Goal: Contribute content: Contribute content

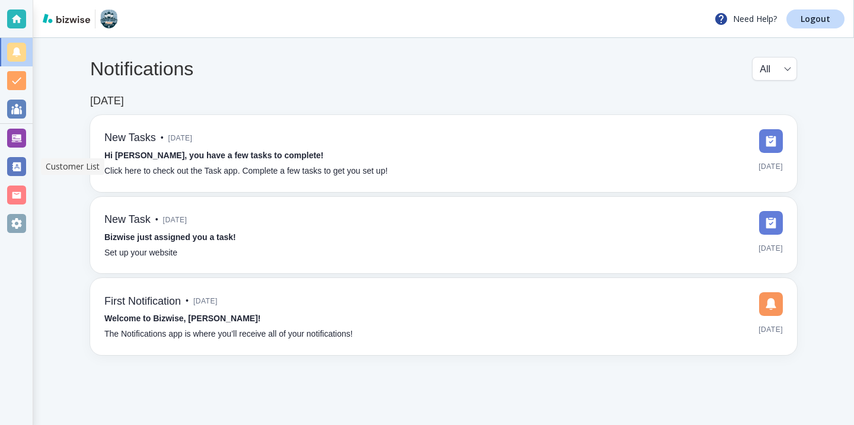
click at [23, 143] on div at bounding box center [16, 138] width 19 height 19
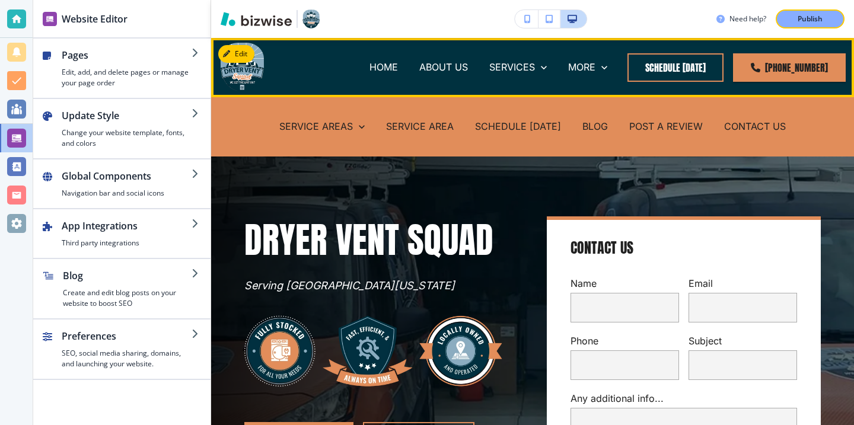
click at [585, 133] on div "BLOG" at bounding box center [595, 126] width 47 height 47
click at [586, 132] on p "BLOG" at bounding box center [594, 127] width 25 height 14
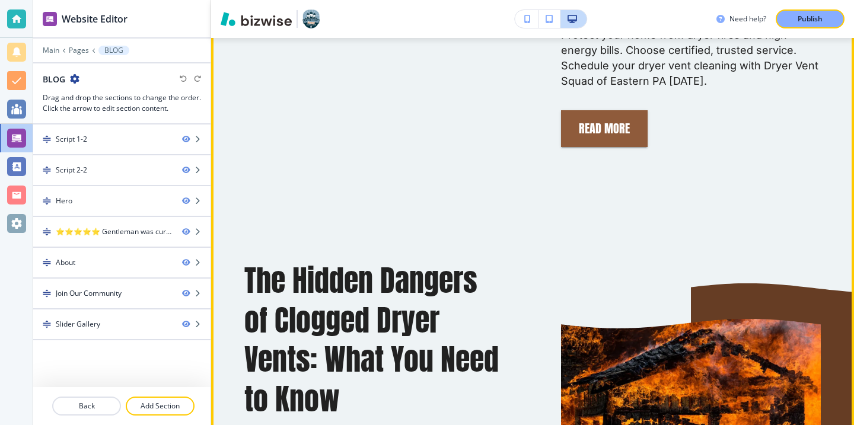
scroll to position [854, 0]
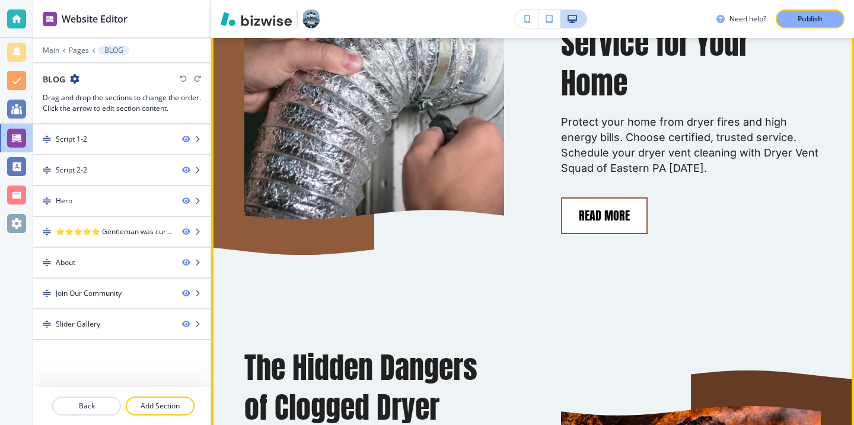
click at [605, 213] on button "Read More" at bounding box center [604, 215] width 87 height 37
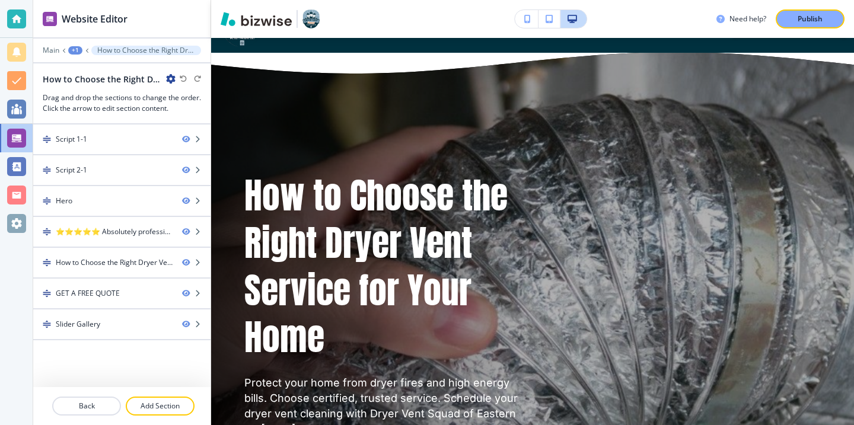
scroll to position [104, 0]
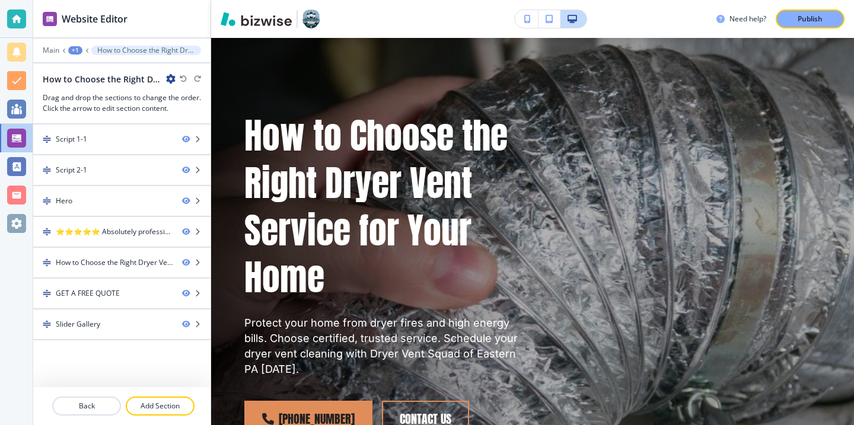
click at [173, 85] on div "How to Choose the Right Dryer Vent Service for Your Home" at bounding box center [109, 79] width 133 height 12
click at [172, 76] on icon "button" at bounding box center [170, 78] width 9 height 9
click at [203, 101] on p "Edit Page Settings" at bounding box center [204, 99] width 60 height 11
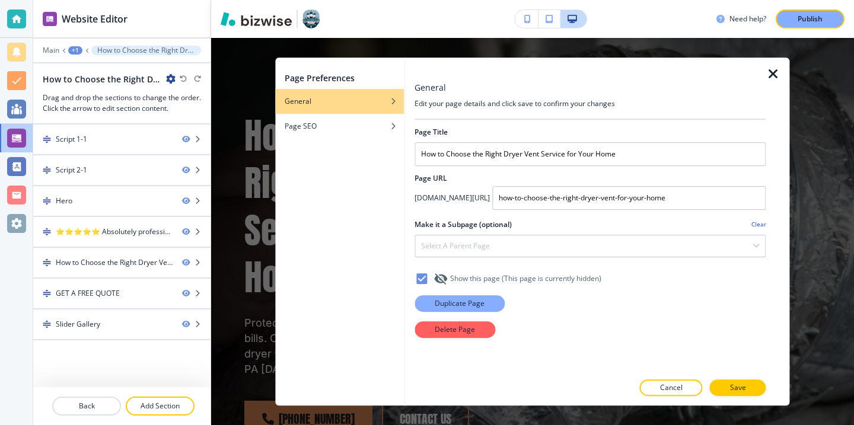
click at [444, 306] on p "Duplicate Page" at bounding box center [460, 303] width 50 height 11
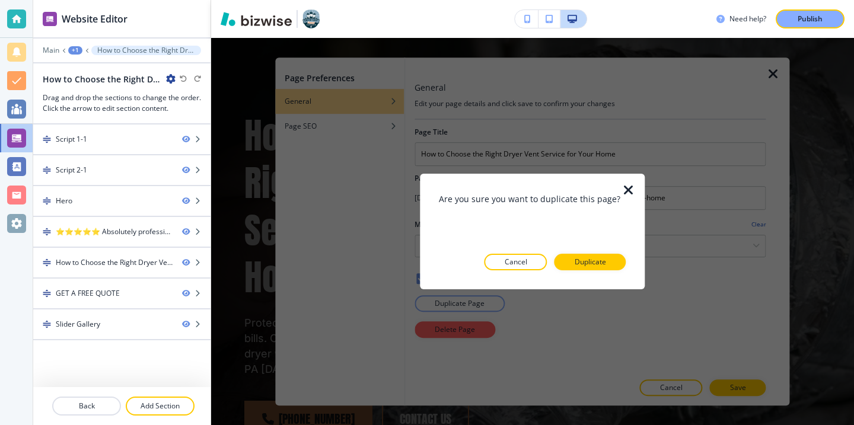
click at [595, 252] on div "Are you sure you want to duplicate this page? Cancel Duplicate" at bounding box center [532, 232] width 187 height 78
click at [595, 261] on p "Duplicate" at bounding box center [590, 262] width 31 height 11
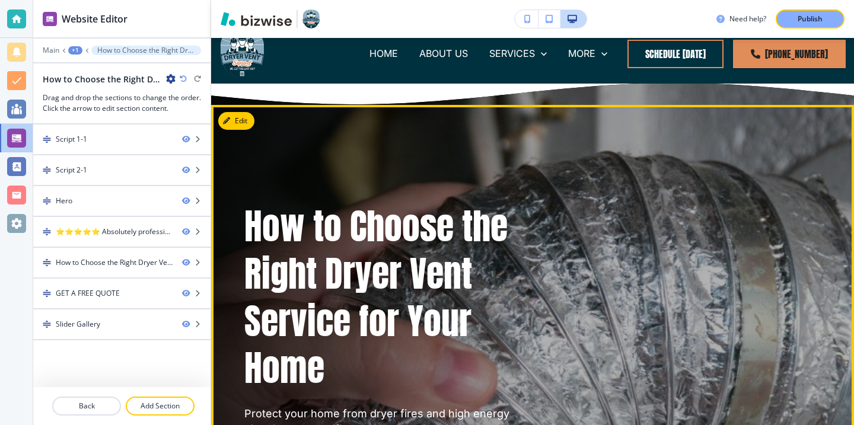
scroll to position [0, 0]
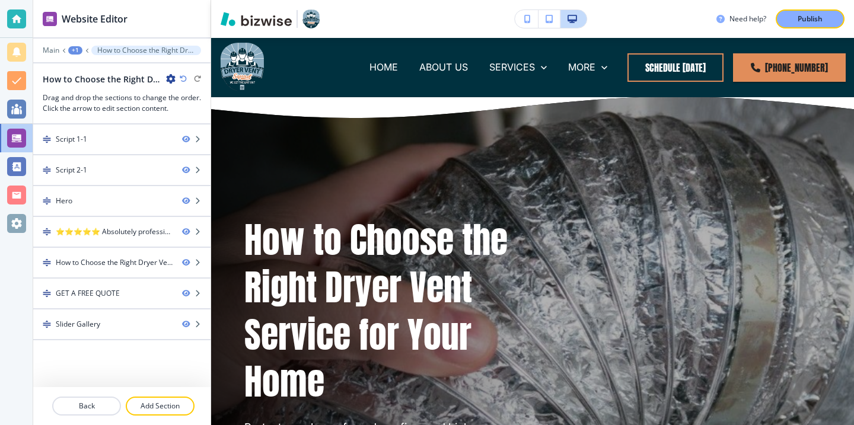
click at [173, 81] on icon "button" at bounding box center [170, 78] width 9 height 9
click at [184, 96] on p "Edit Page Settings" at bounding box center [204, 99] width 60 height 11
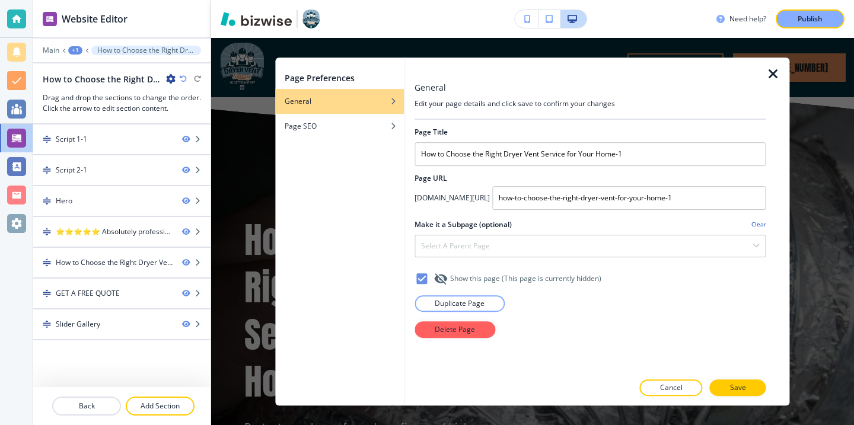
click at [496, 142] on div at bounding box center [590, 140] width 351 height 5
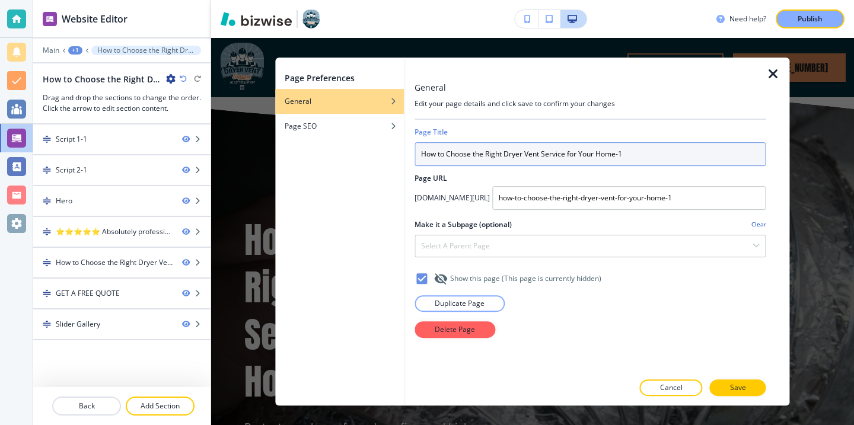
click at [505, 149] on input "How to Choose the Right Dryer Vent Service for Your Home-1" at bounding box center [590, 154] width 351 height 24
click at [505, 150] on input "How to Choose the Right Dryer Vent Service for Your Home-1" at bounding box center [590, 154] width 351 height 24
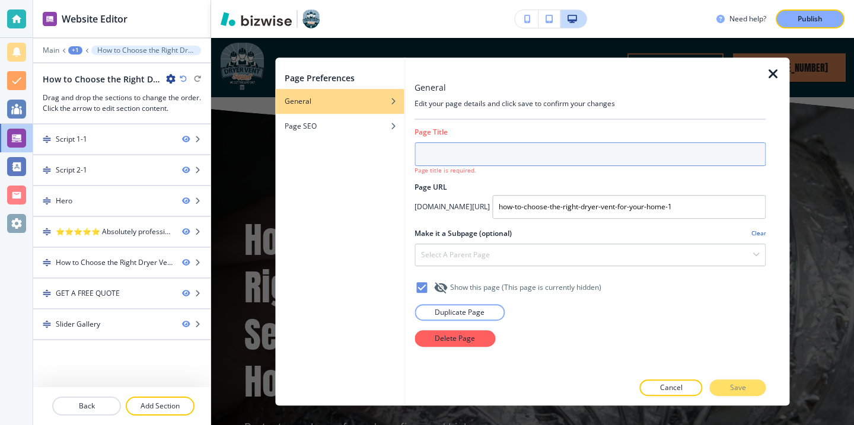
paste input "Dryer Vent Maintenance: How Often Should You Clean Your Vents?"
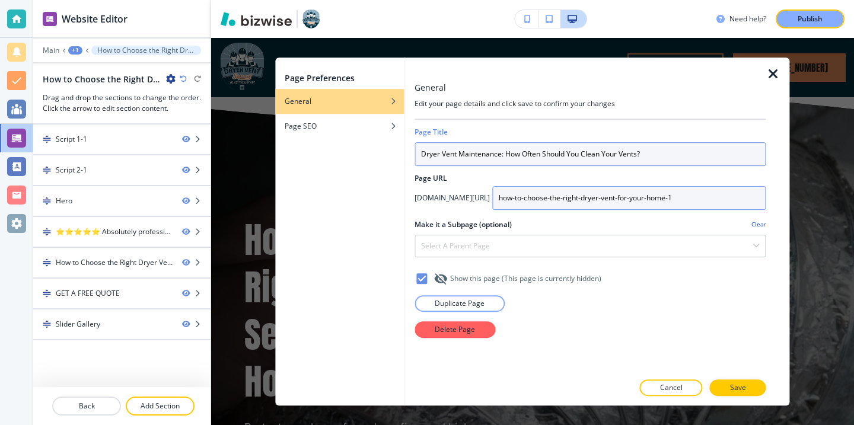
type input "Dryer Vent Maintenance: How Often Should You Clean Your Vents?"
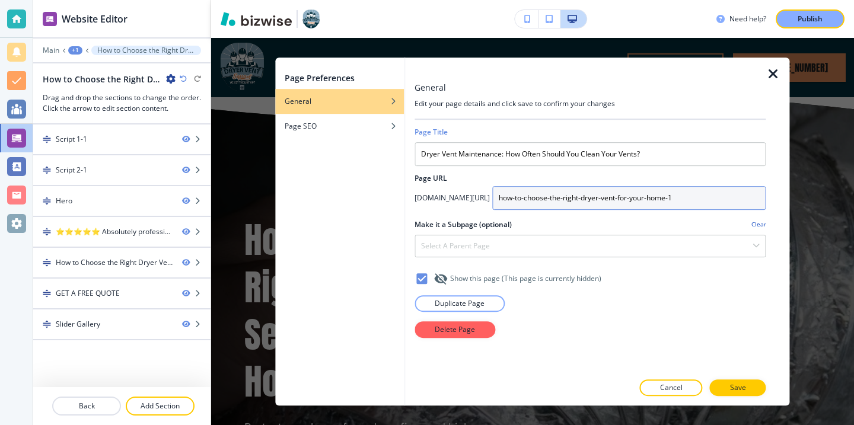
click at [652, 195] on input "how-to-choose-the-right-dryer-vent-for-your-home-1" at bounding box center [628, 198] width 273 height 24
type input "dryer-vent-maintenance-how-often-should-you-clean-your-vents"
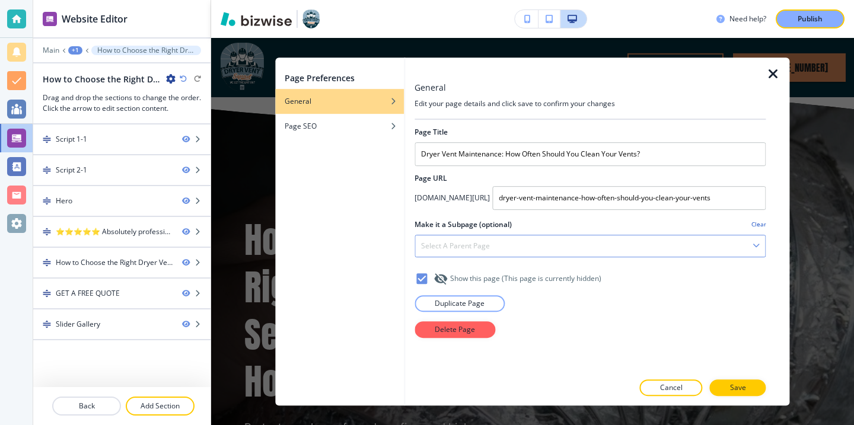
click at [589, 238] on div "Select a parent page" at bounding box center [590, 245] width 350 height 21
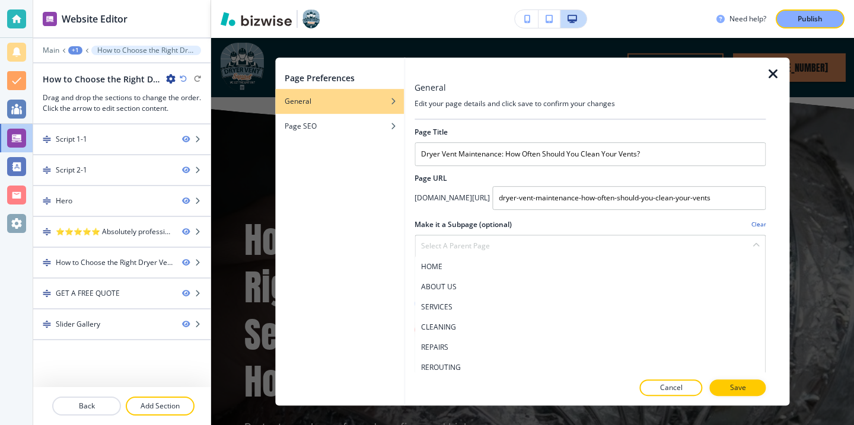
click at [498, 219] on h2 "Make it a Subpage (optional)" at bounding box center [463, 224] width 97 height 11
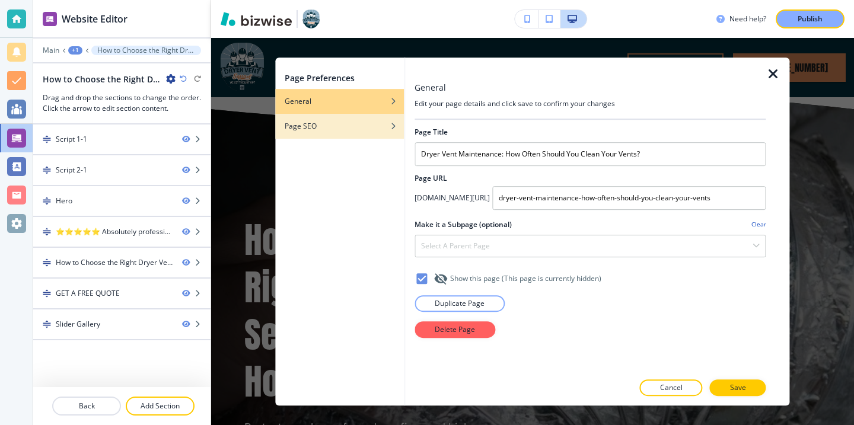
click at [387, 136] on div "button" at bounding box center [339, 135] width 129 height 7
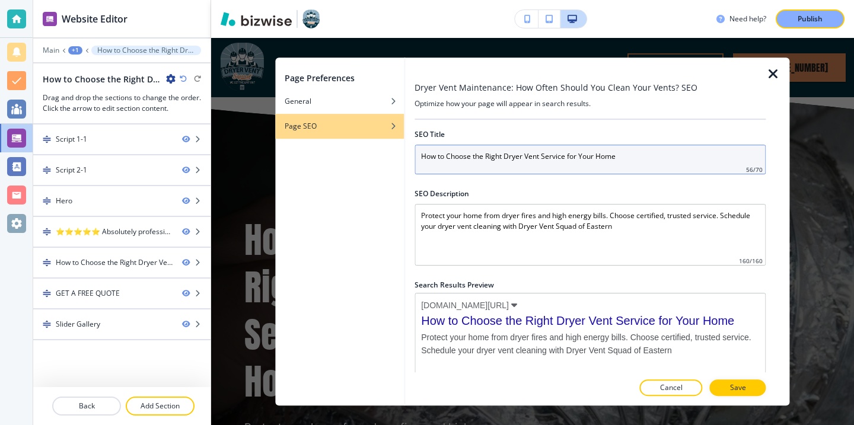
click at [480, 171] on input "How to Choose the Right Dryer Vent Service for Your Home" at bounding box center [590, 160] width 351 height 30
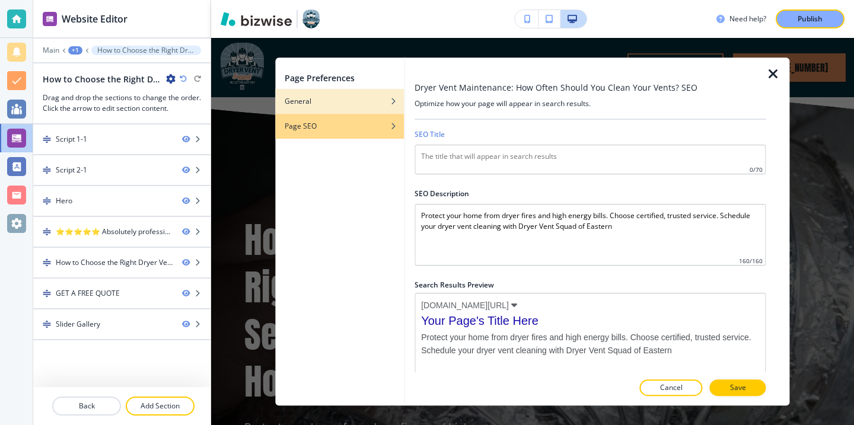
click at [375, 107] on div "button" at bounding box center [339, 110] width 129 height 7
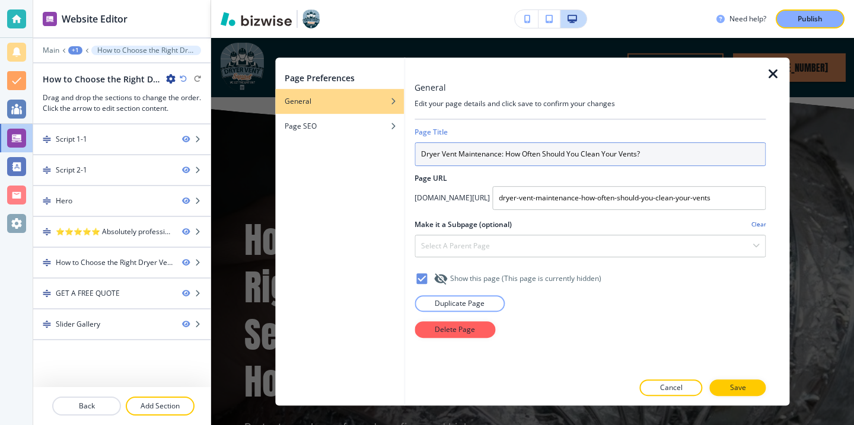
click at [468, 151] on input "Dryer Vent Maintenance: How Often Should You Clean Your Vents?" at bounding box center [590, 154] width 351 height 24
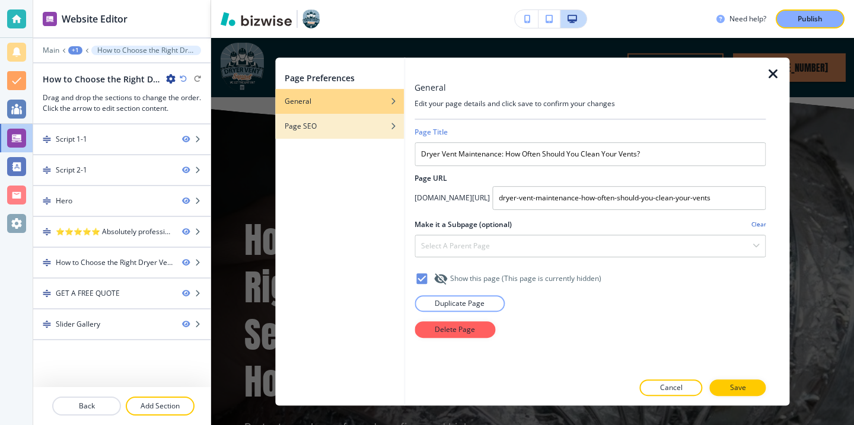
click at [384, 130] on div "Page SEO" at bounding box center [339, 126] width 129 height 11
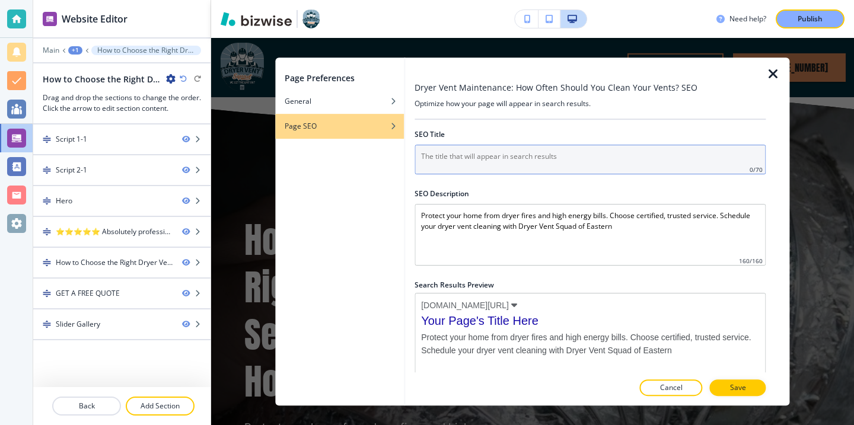
click at [473, 167] on input "text" at bounding box center [590, 160] width 351 height 30
paste input "Dryer Vent Maintenance: How Often Should You Clean Your Vents?"
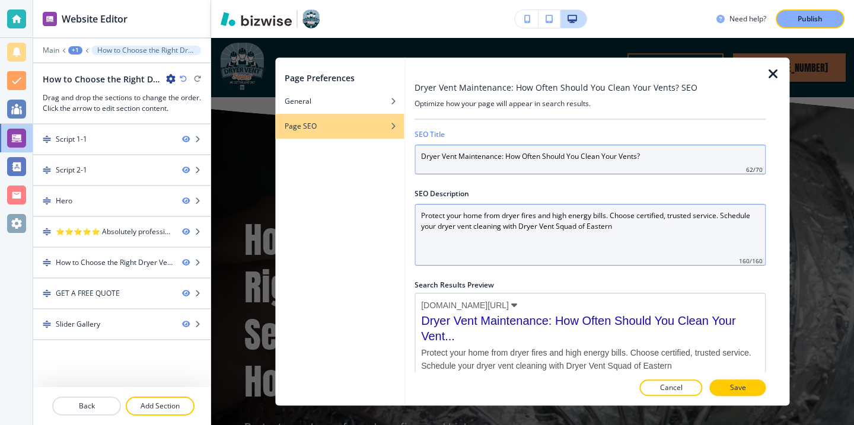
type input "Dryer Vent Maintenance: How Often Should You Clean Your Vents?"
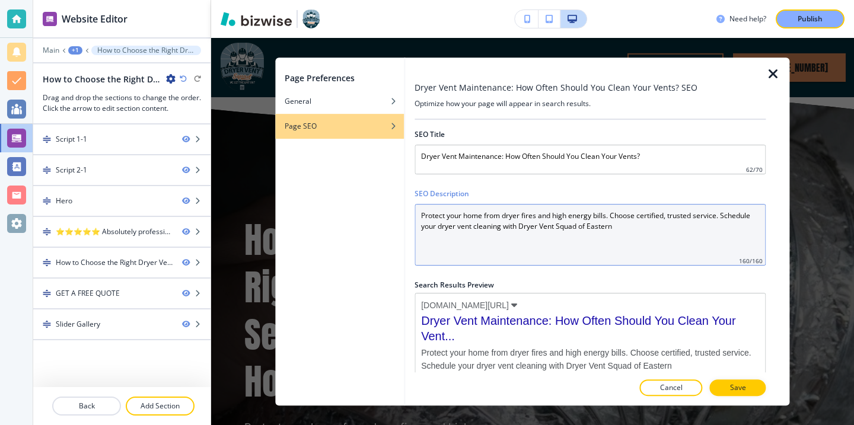
drag, startPoint x: 620, startPoint y: 244, endPoint x: 384, endPoint y: 197, distance: 240.0
click at [384, 198] on div "Page Preferences General Page SEO Dryer Vent Maintenance: How Often Should You …" at bounding box center [532, 232] width 514 height 349
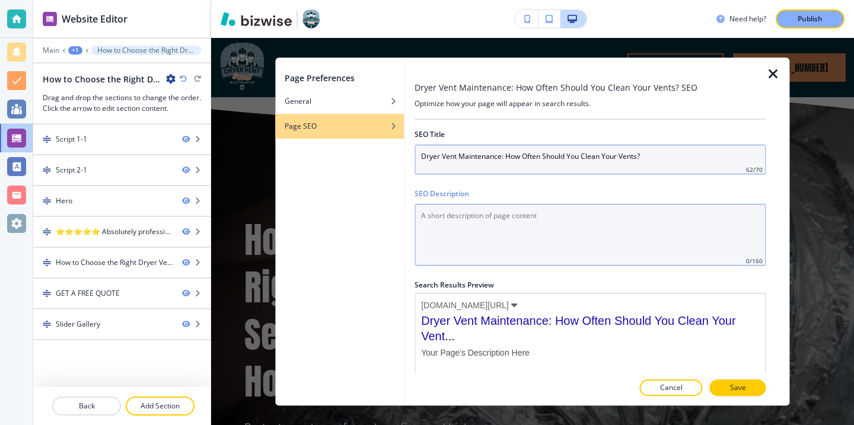
paste Description "Discover how often to clean dryer vents to prevent fires, save energy, and exte…"
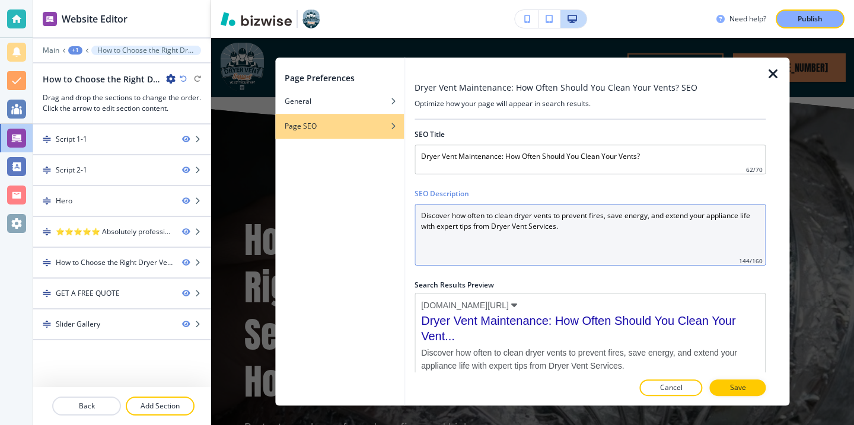
type Description "Discover how often to clean dryer vents to prevent fires, save energy, and exte…"
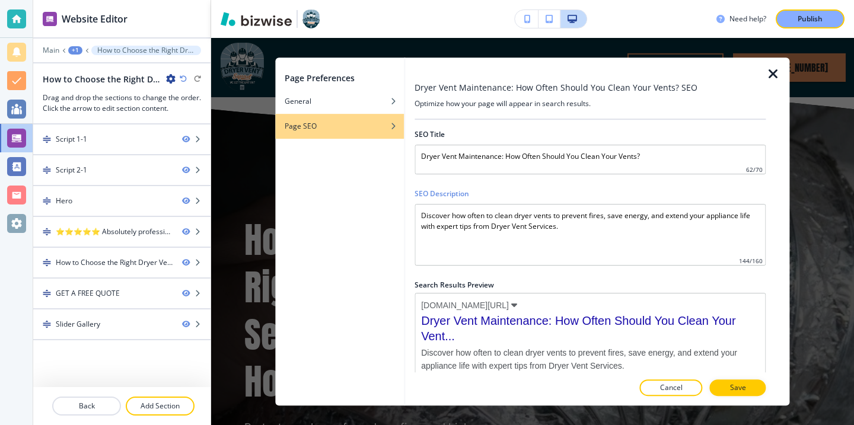
click at [385, 117] on div "button" at bounding box center [339, 117] width 129 height 7
click at [385, 79] on div "Page Preferences" at bounding box center [339, 78] width 129 height 12
click at [385, 99] on div "General" at bounding box center [339, 101] width 129 height 11
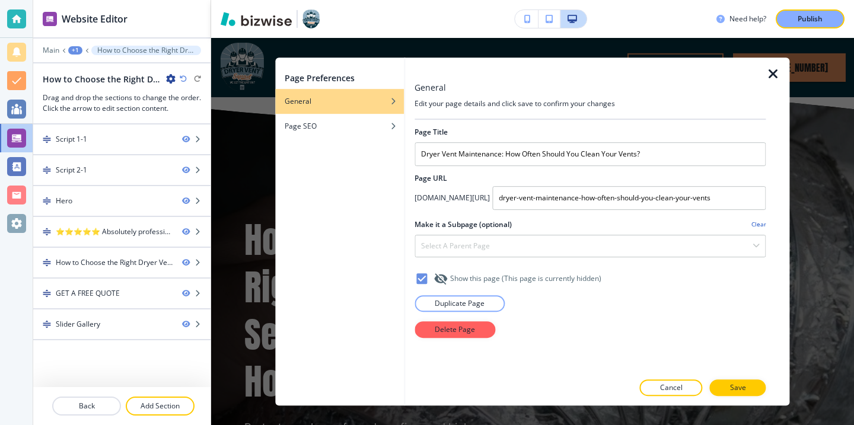
click at [383, 107] on div "button" at bounding box center [339, 110] width 129 height 7
click at [387, 126] on div "Page SEO" at bounding box center [339, 126] width 129 height 11
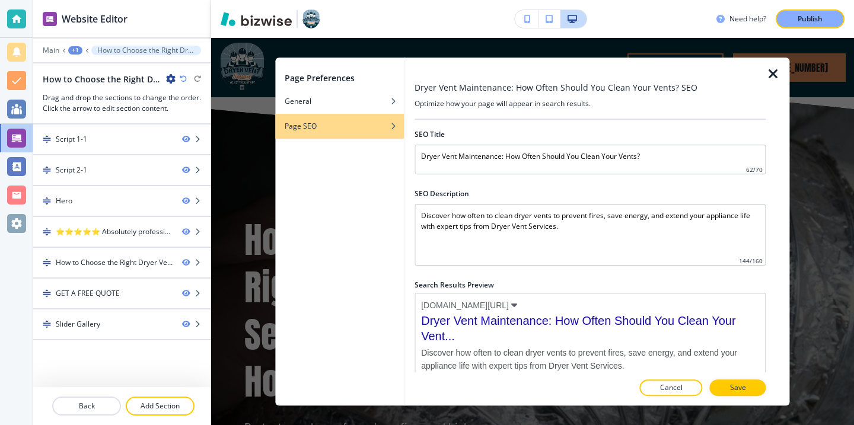
click at [389, 117] on div "button" at bounding box center [339, 117] width 129 height 7
click at [739, 389] on p "Save" at bounding box center [738, 387] width 16 height 11
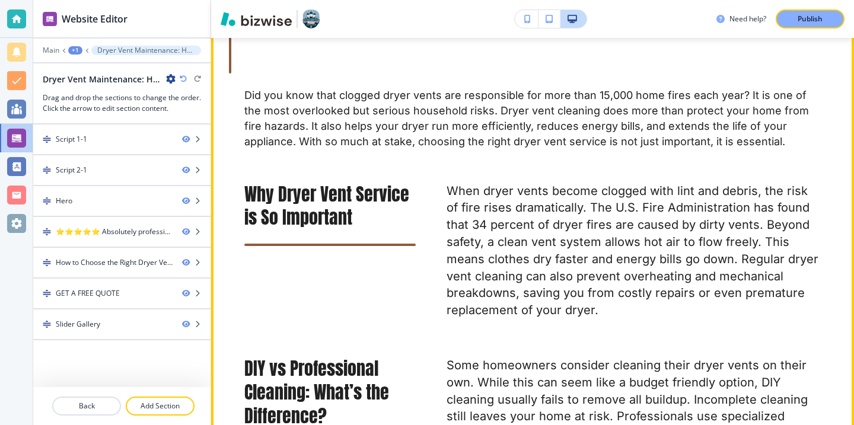
scroll to position [742, 0]
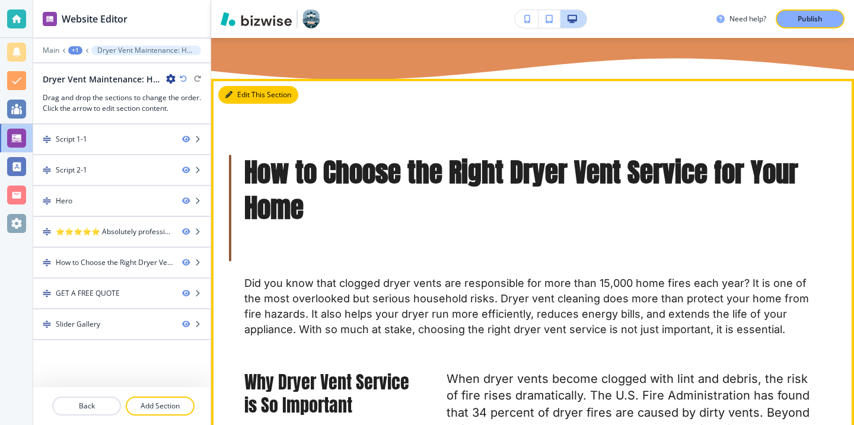
click at [238, 102] on button "Edit This Section" at bounding box center [258, 95] width 80 height 18
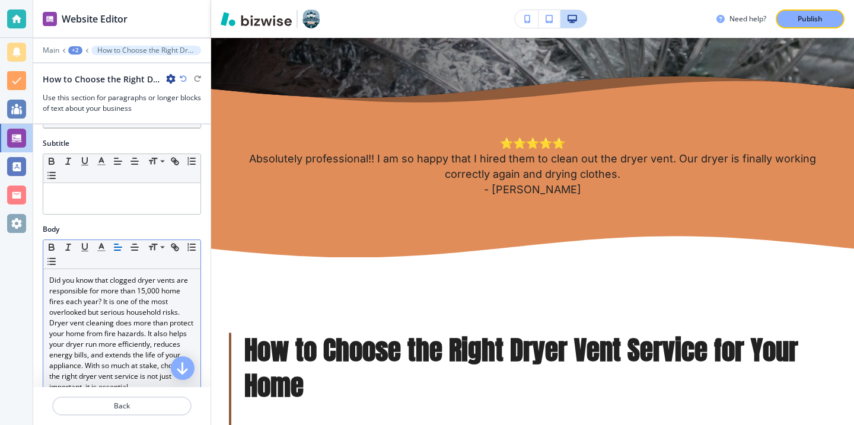
scroll to position [219, 0]
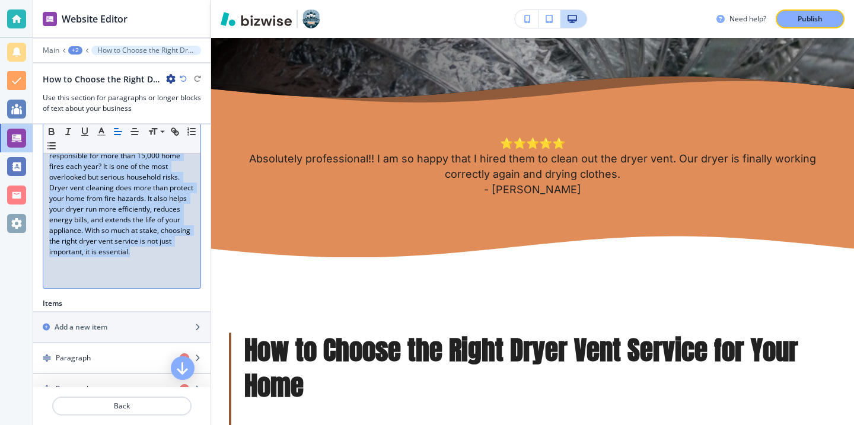
drag, startPoint x: 147, startPoint y: 257, endPoint x: 42, endPoint y: 149, distance: 151.4
click at [42, 148] on div "Body Small Normal Large Huge Did you know that clogged dryer vents are responsi…" at bounding box center [121, 193] width 177 height 209
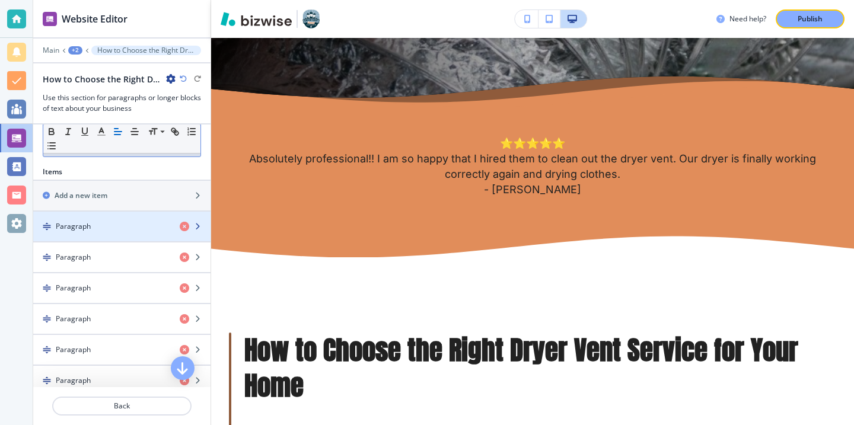
scroll to position [361, 0]
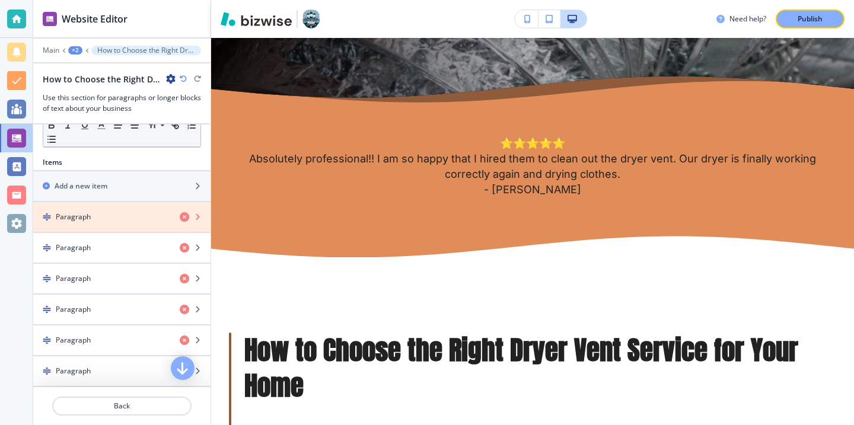
click at [187, 215] on icon "button" at bounding box center [184, 216] width 9 height 9
click at [186, 215] on icon "button" at bounding box center [184, 216] width 9 height 9
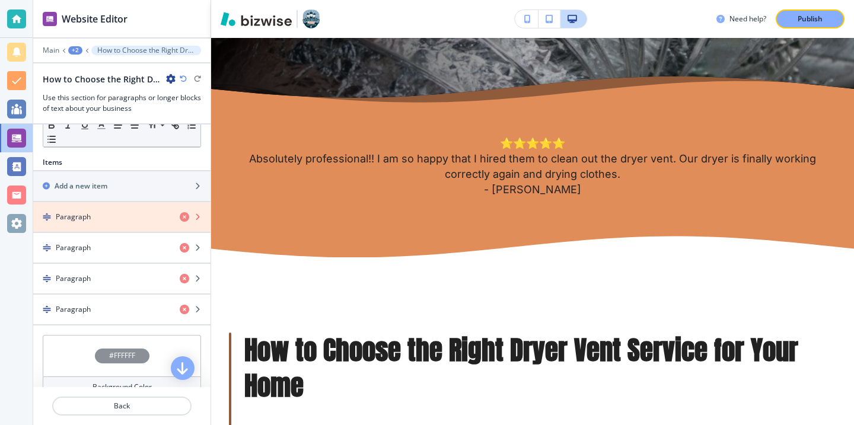
click at [186, 215] on icon "button" at bounding box center [184, 216] width 9 height 9
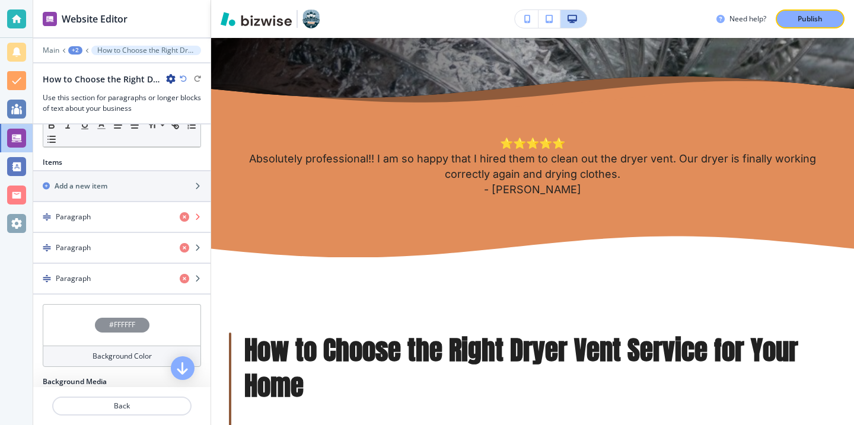
click at [186, 215] on icon "button" at bounding box center [184, 216] width 9 height 9
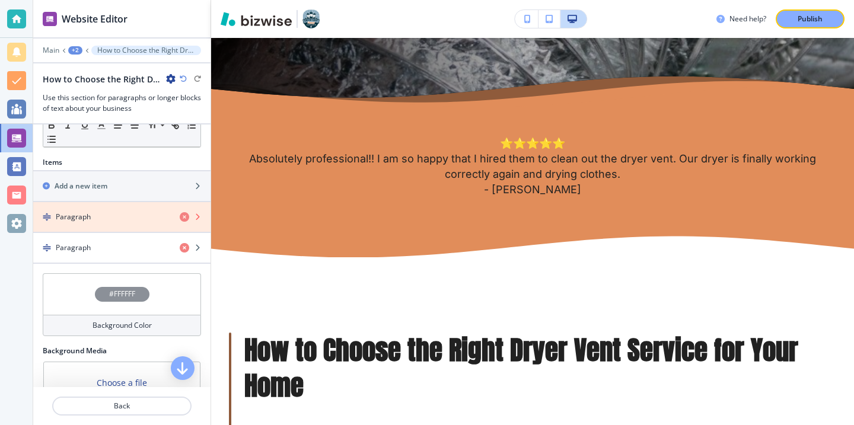
click at [186, 215] on icon "button" at bounding box center [184, 216] width 9 height 9
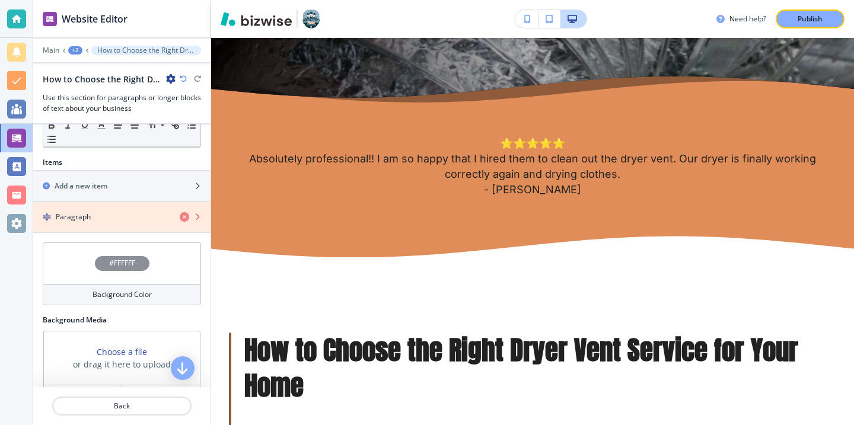
click at [186, 215] on icon "button" at bounding box center [184, 216] width 9 height 9
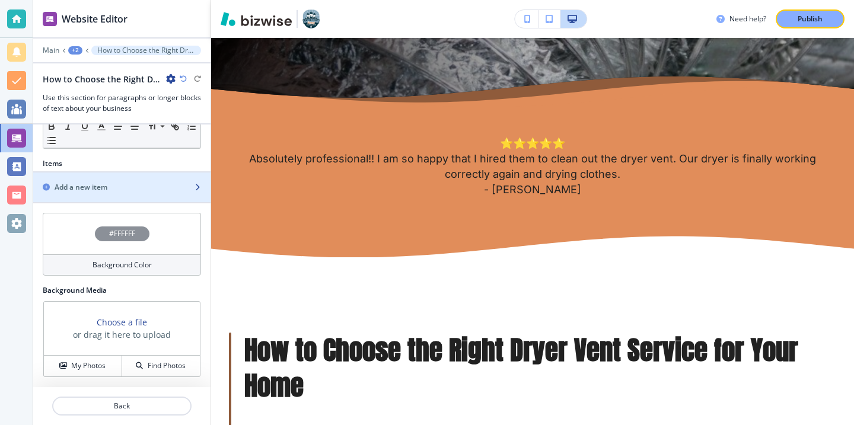
click at [187, 200] on div "button" at bounding box center [121, 197] width 177 height 9
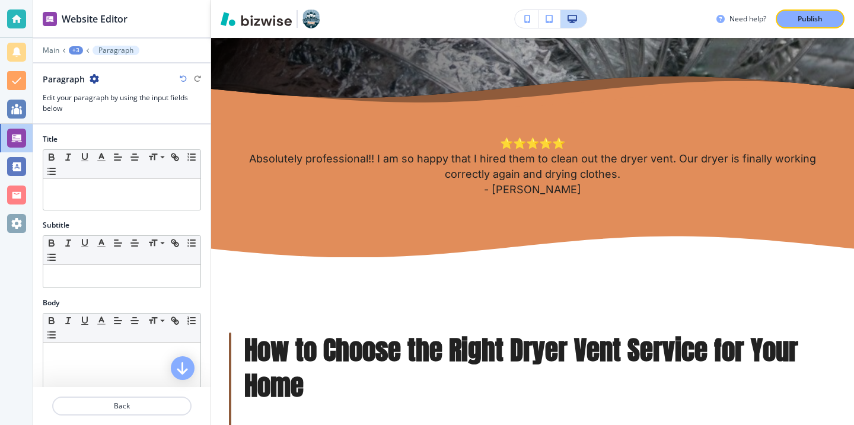
click at [176, 214] on div "Title Small Normal Large Huge" at bounding box center [121, 177] width 177 height 86
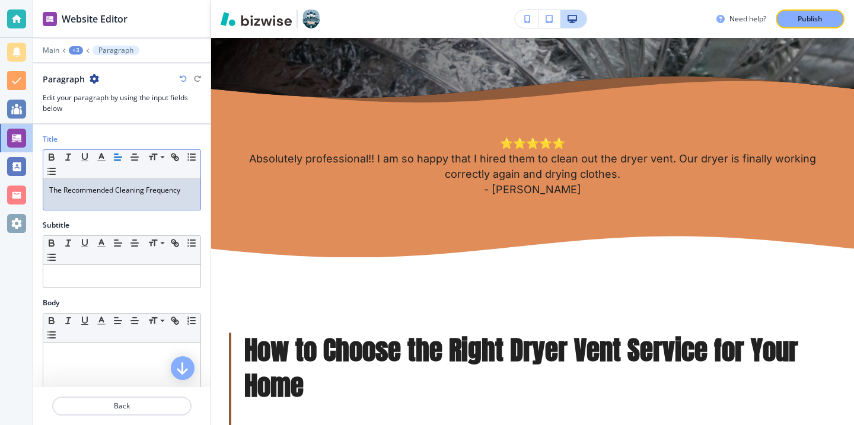
scroll to position [36, 0]
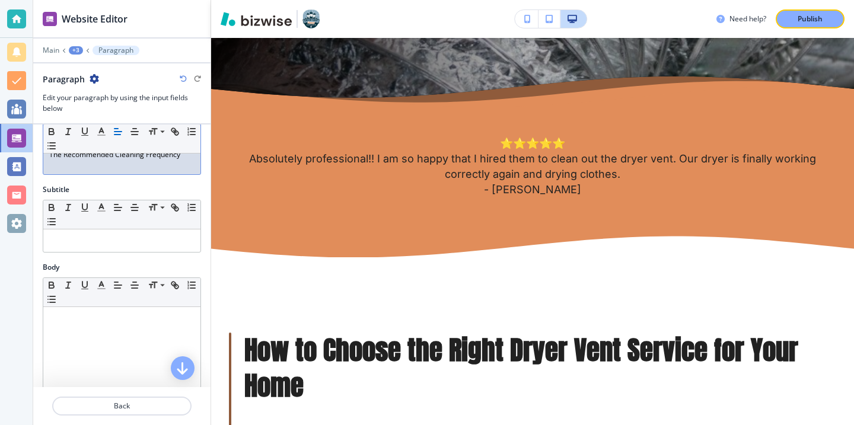
click at [126, 303] on div "Small Normal Large Huge" at bounding box center [121, 292] width 157 height 29
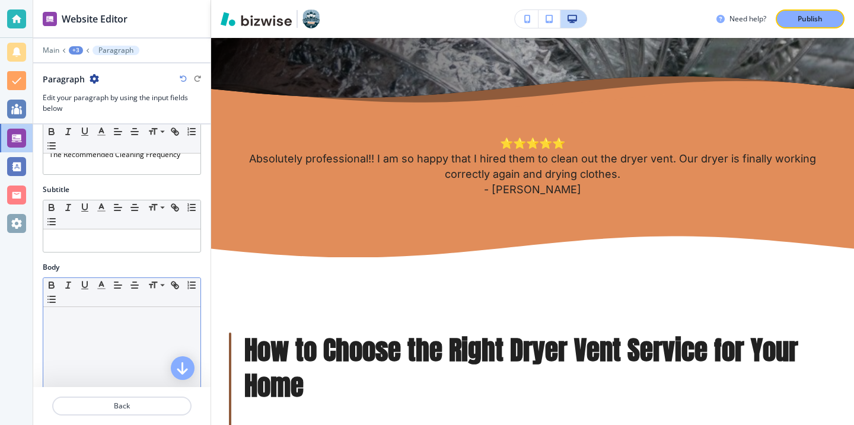
click at [155, 358] on div at bounding box center [121, 384] width 157 height 154
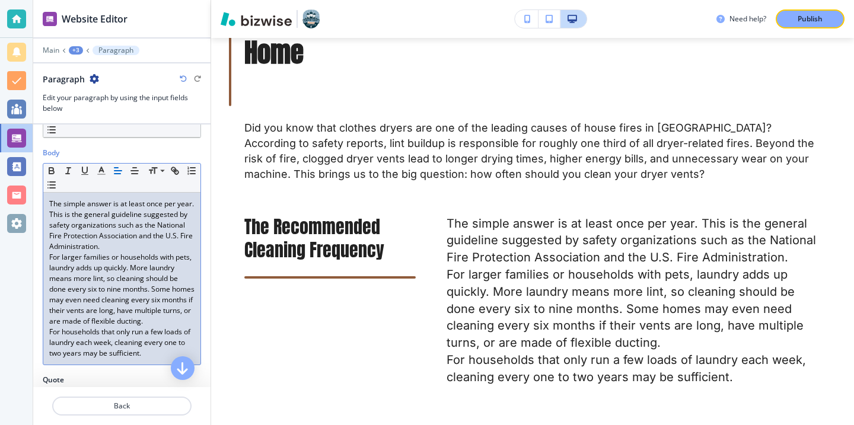
scroll to position [164, 0]
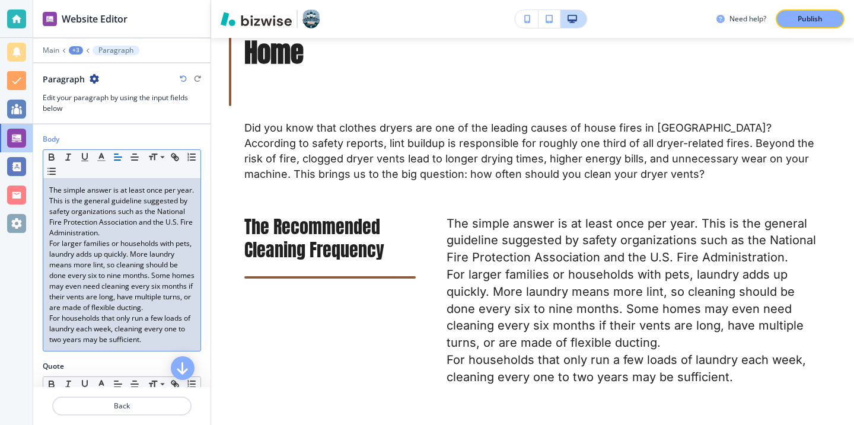
click at [109, 313] on p "For larger families or households with pets, laundry adds up quickly. More laun…" at bounding box center [121, 275] width 145 height 75
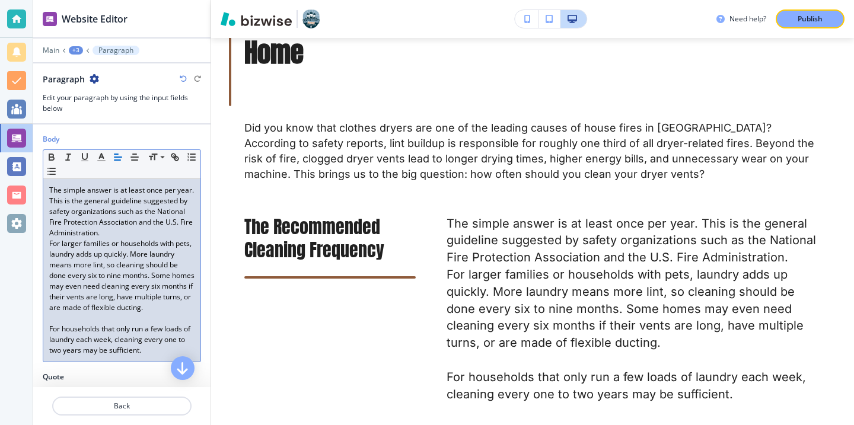
click at [118, 236] on p "The simple answer is at least once per year. This is the general guideline sugg…" at bounding box center [121, 211] width 145 height 53
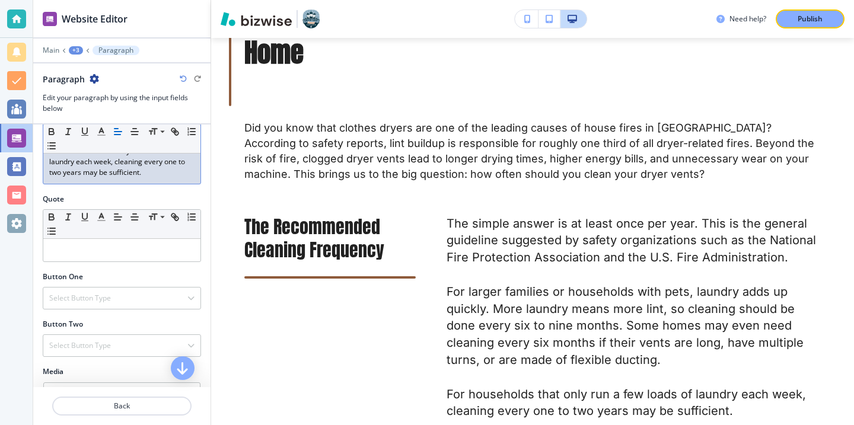
scroll to position [444, 0]
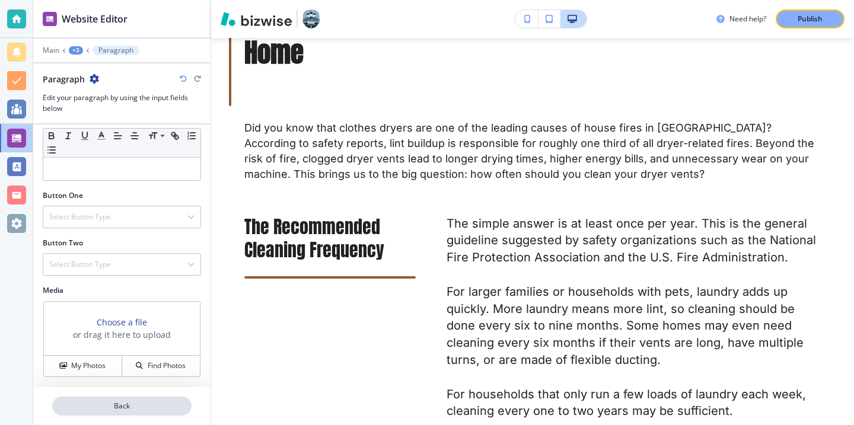
click at [151, 404] on p "Back" at bounding box center [121, 406] width 137 height 11
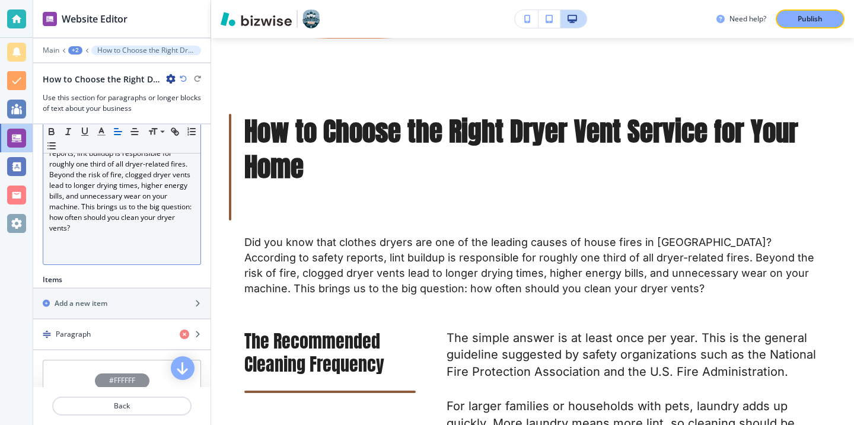
scroll to position [269, 0]
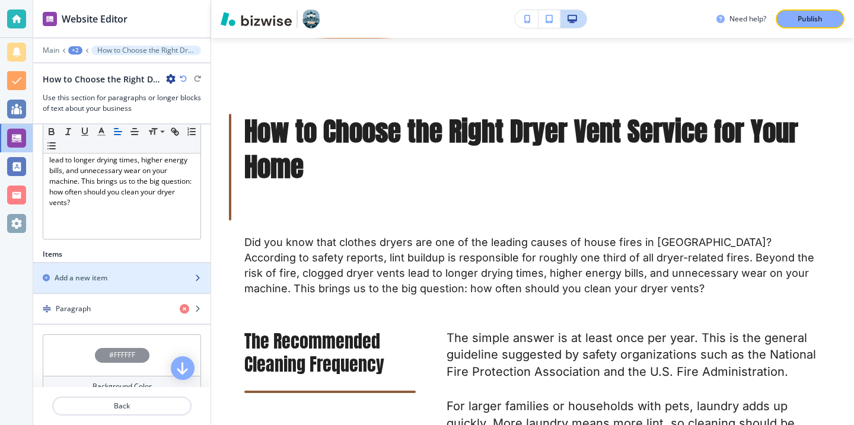
click at [157, 288] on div "button" at bounding box center [121, 287] width 177 height 9
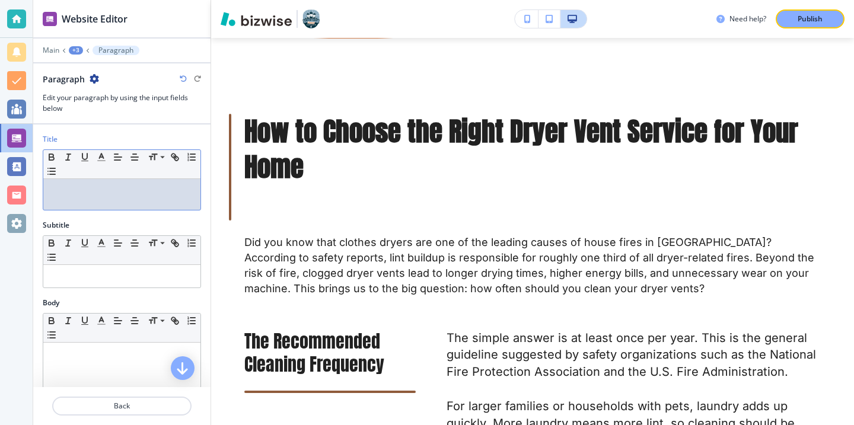
click at [110, 191] on p at bounding box center [121, 190] width 145 height 11
click at [119, 297] on div "Subtitle Small Normal Large Huge" at bounding box center [121, 261] width 177 height 78
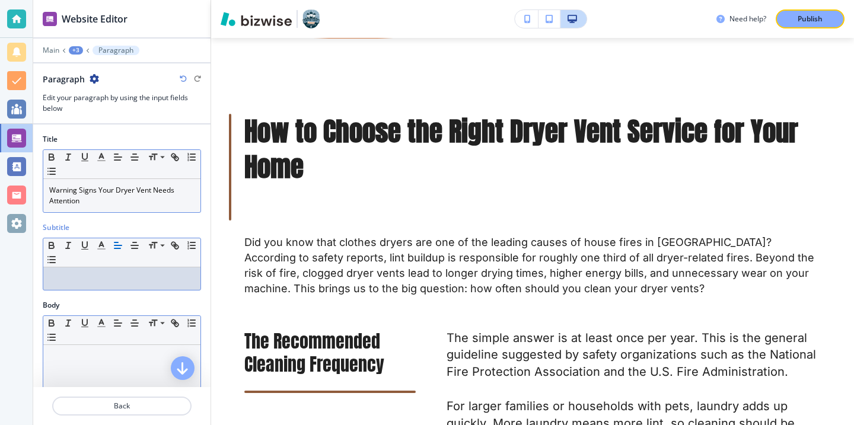
click at [126, 357] on p at bounding box center [121, 356] width 145 height 11
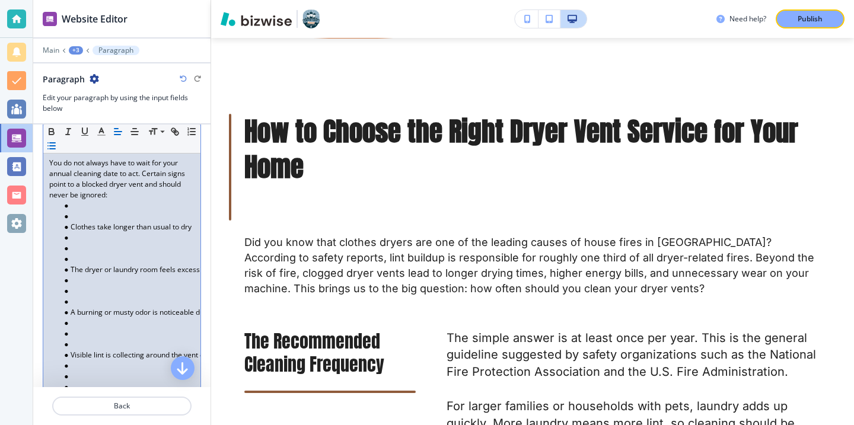
scroll to position [262, 0]
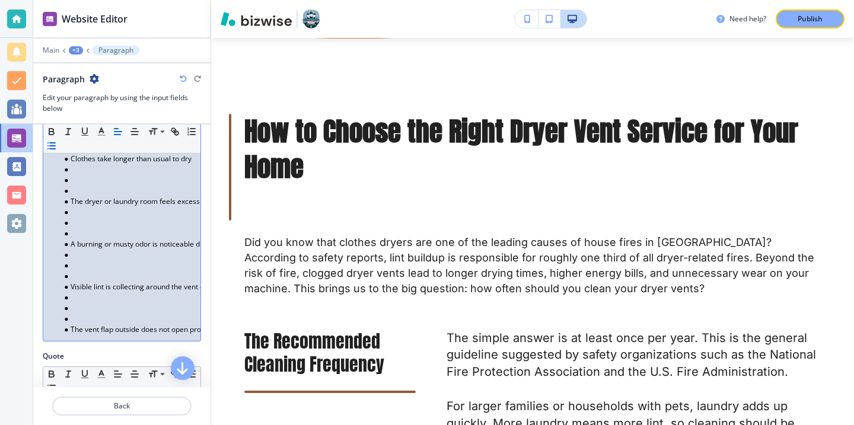
click at [101, 307] on li at bounding box center [127, 308] width 135 height 11
click at [98, 315] on li at bounding box center [127, 319] width 135 height 11
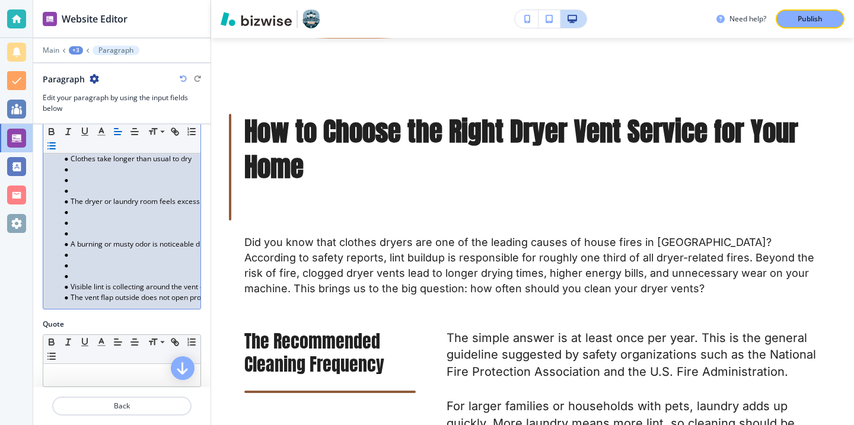
click at [94, 282] on li "Visible lint is collecting around the vent opening" at bounding box center [127, 287] width 135 height 11
click at [94, 276] on li at bounding box center [127, 276] width 135 height 11
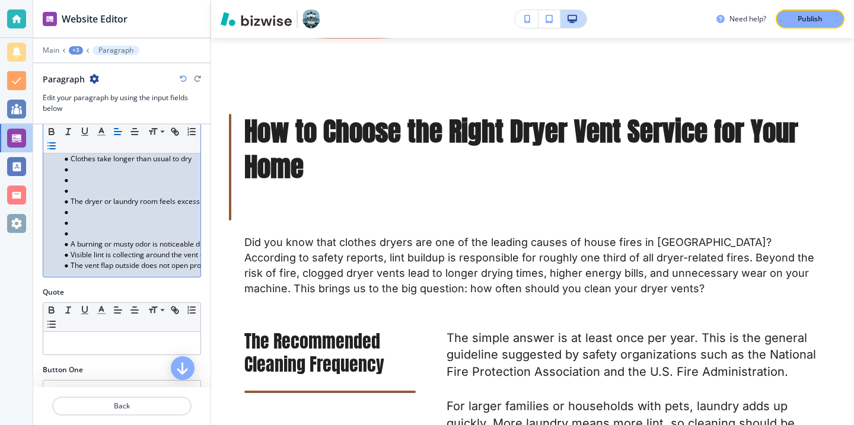
click at [93, 234] on li at bounding box center [127, 233] width 135 height 11
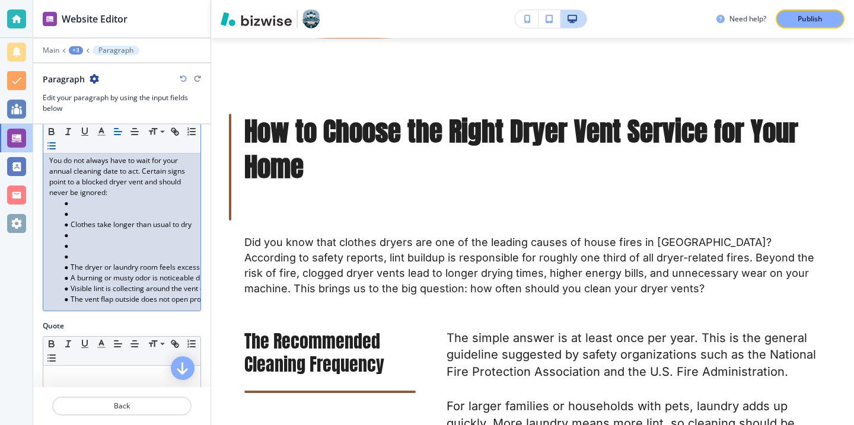
scroll to position [193, 0]
click at [89, 263] on li at bounding box center [127, 259] width 135 height 11
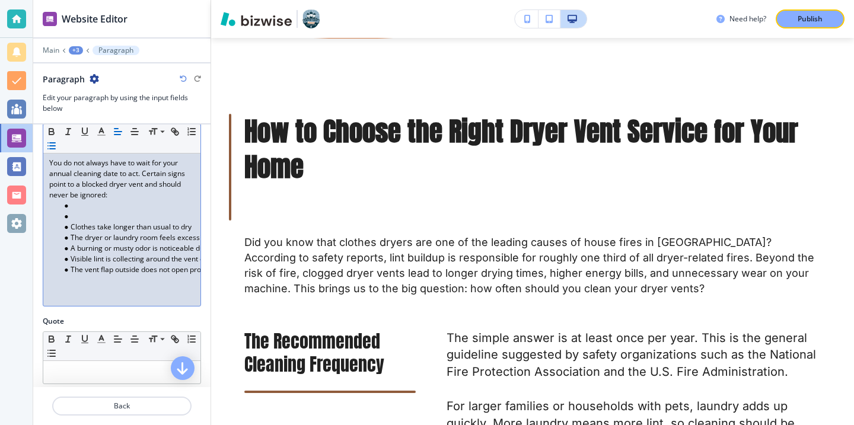
click at [75, 219] on li at bounding box center [127, 216] width 135 height 11
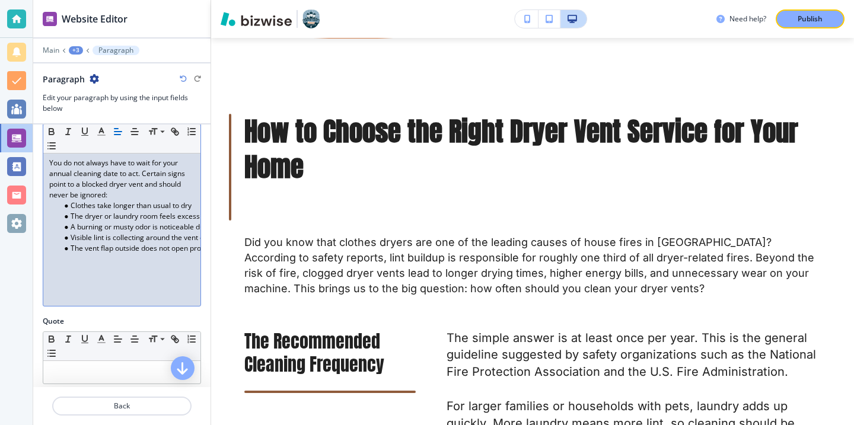
click at [97, 294] on div "You do not always have to wait for your annual cleaning date to act. Certain si…" at bounding box center [121, 229] width 157 height 154
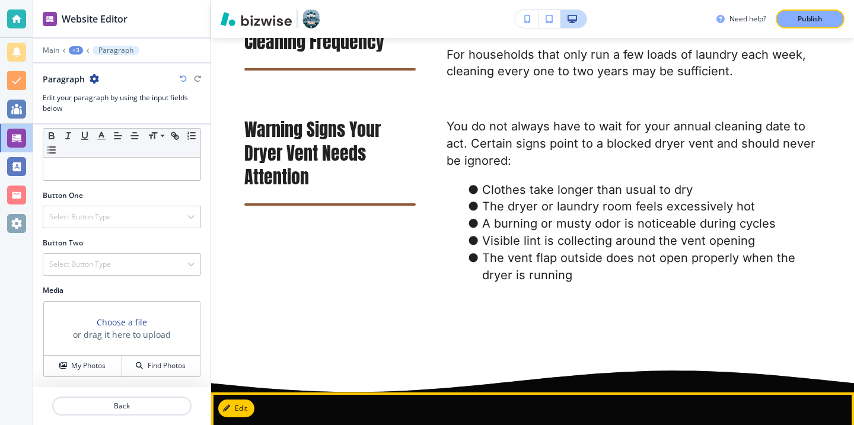
scroll to position [1098, 0]
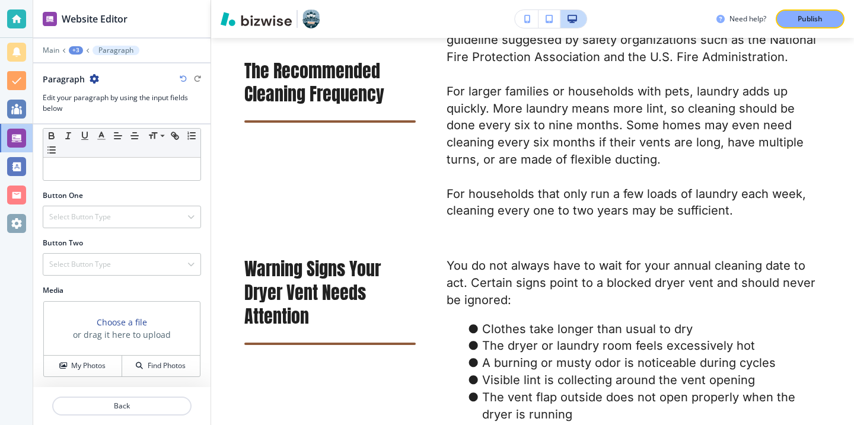
click at [63, 395] on div at bounding box center [121, 391] width 177 height 9
click at [67, 402] on p "Back" at bounding box center [121, 406] width 137 height 11
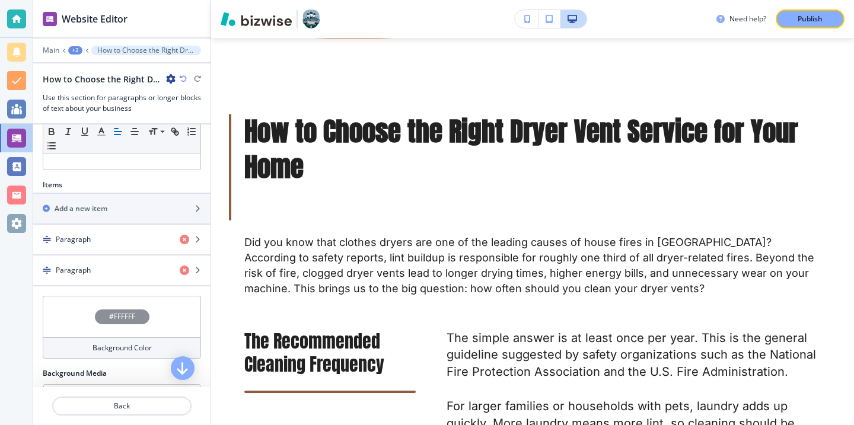
scroll to position [313, 0]
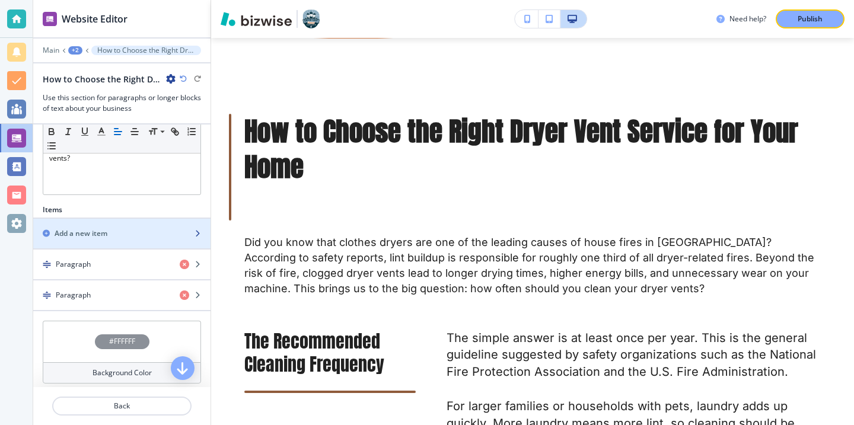
click at [151, 240] on div "button" at bounding box center [121, 243] width 177 height 9
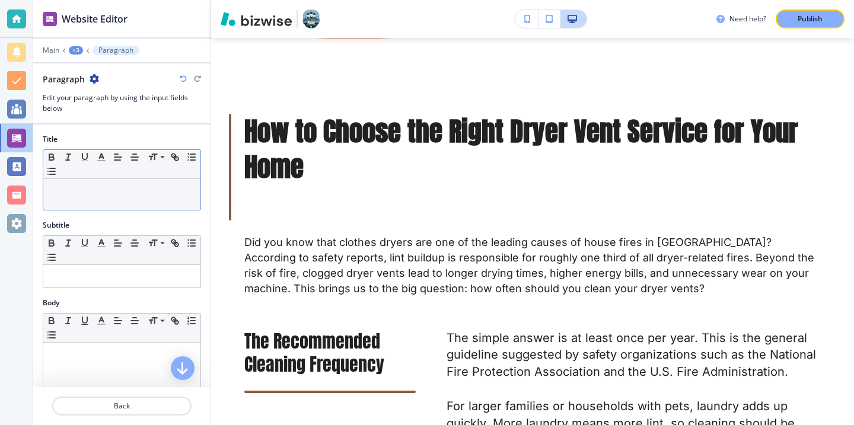
click at [178, 190] on p at bounding box center [121, 190] width 145 height 11
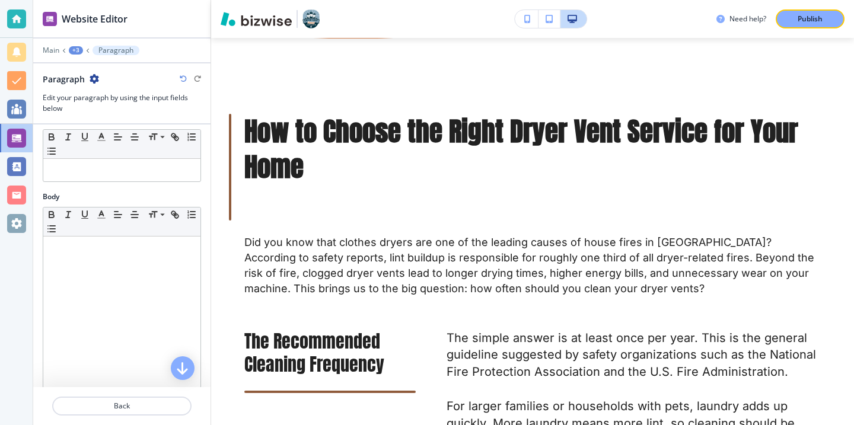
scroll to position [131, 0]
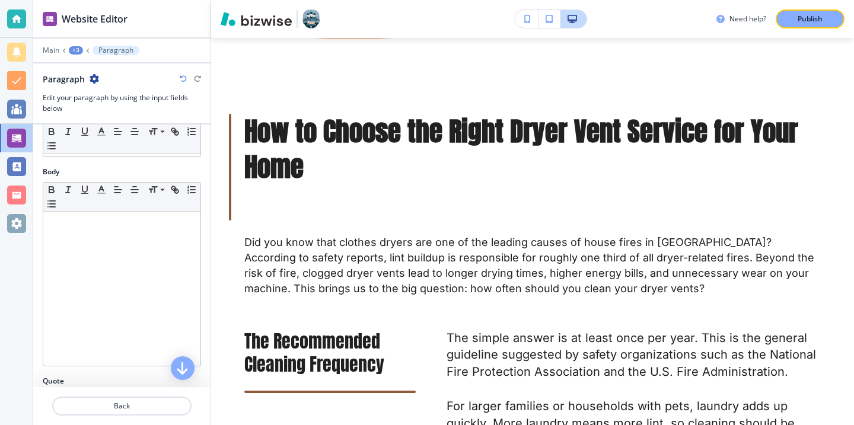
click at [110, 290] on div at bounding box center [121, 289] width 157 height 154
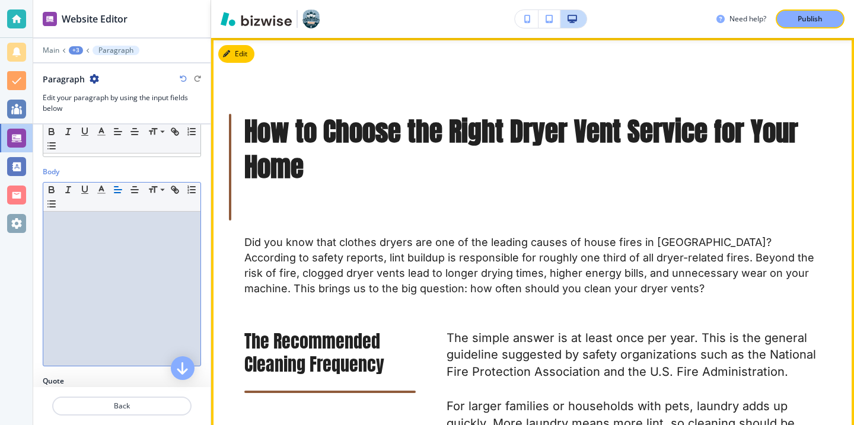
paste div
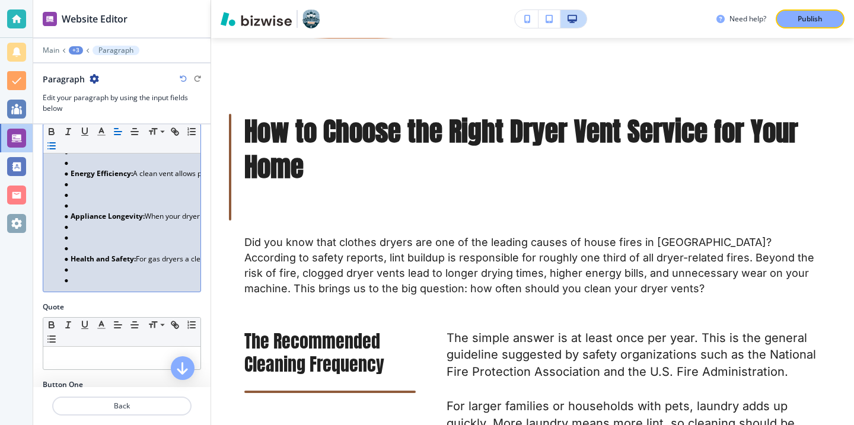
scroll to position [272, 0]
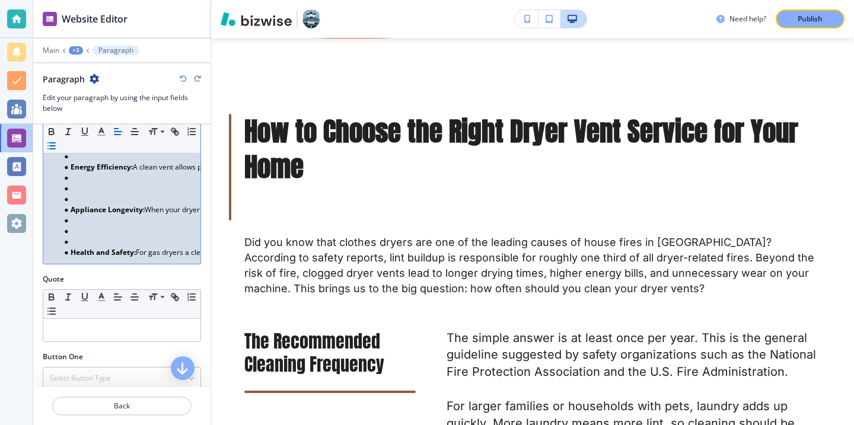
click at [96, 222] on li at bounding box center [127, 220] width 135 height 11
click at [96, 233] on li at bounding box center [127, 231] width 135 height 11
click at [94, 237] on li at bounding box center [127, 242] width 135 height 11
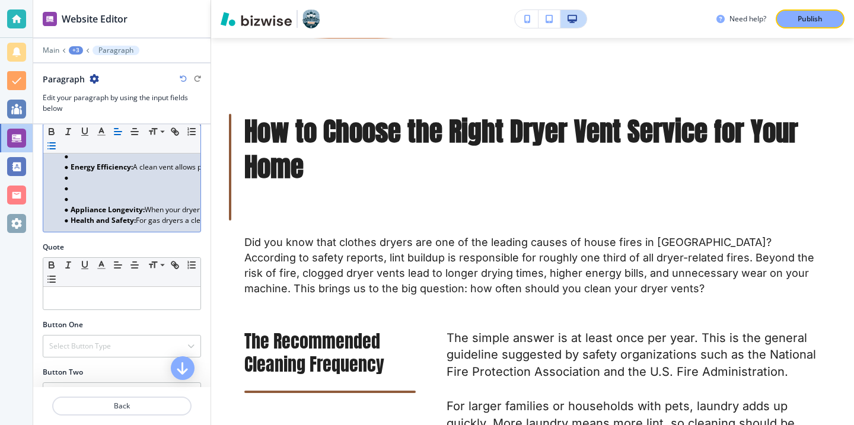
click at [79, 196] on li at bounding box center [127, 199] width 135 height 11
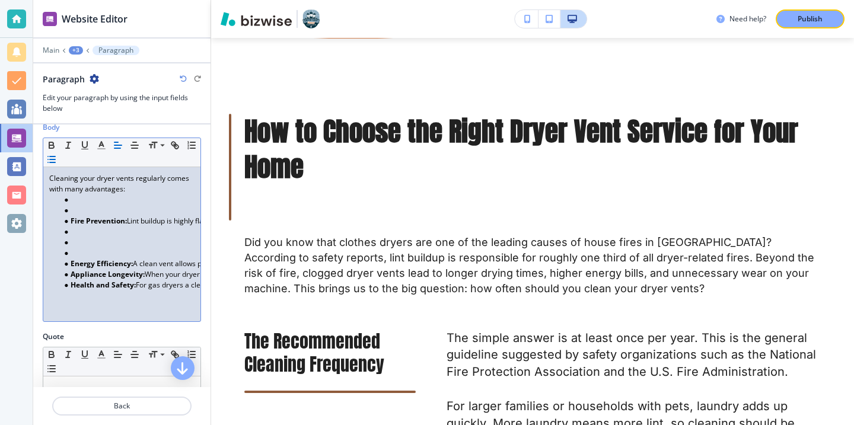
scroll to position [172, 0]
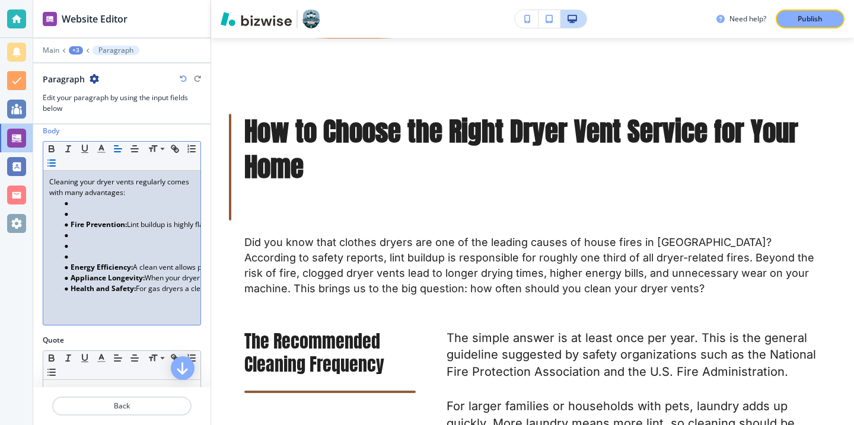
click at [88, 262] on strong "Energy Efficiency:" at bounding box center [102, 267] width 62 height 10
click at [88, 257] on li at bounding box center [127, 256] width 135 height 11
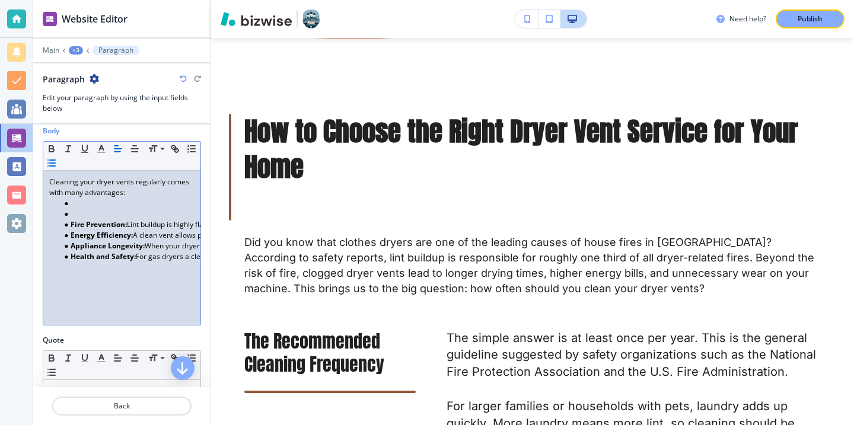
click at [93, 218] on li at bounding box center [127, 214] width 135 height 11
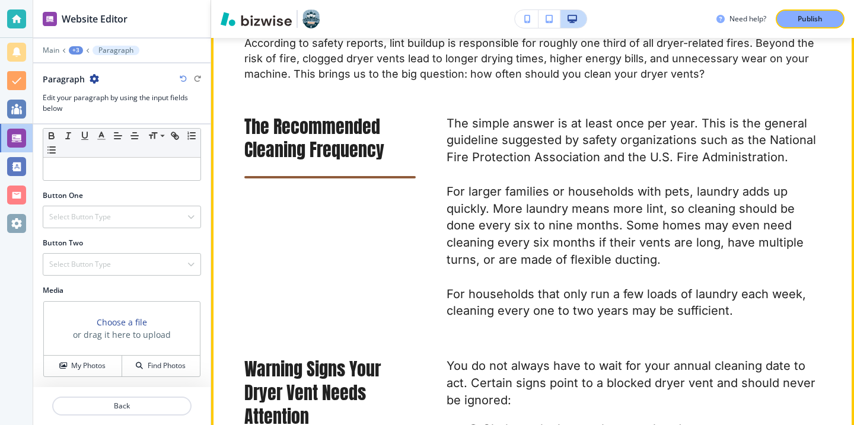
scroll to position [1163, 0]
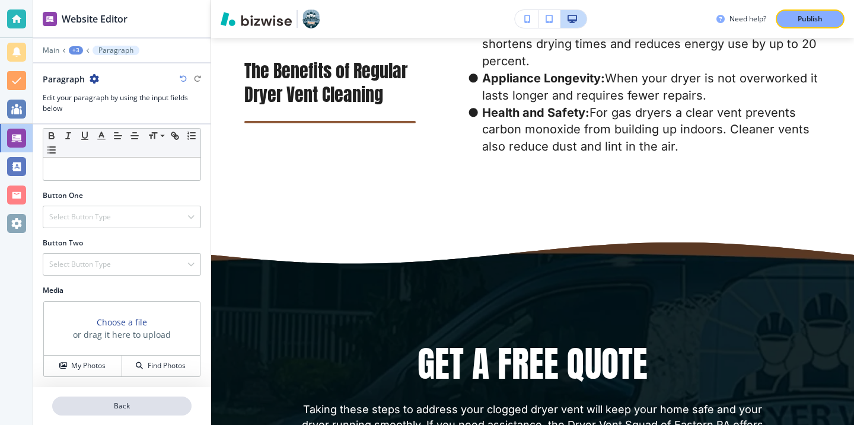
click at [145, 409] on p "Back" at bounding box center [121, 406] width 137 height 11
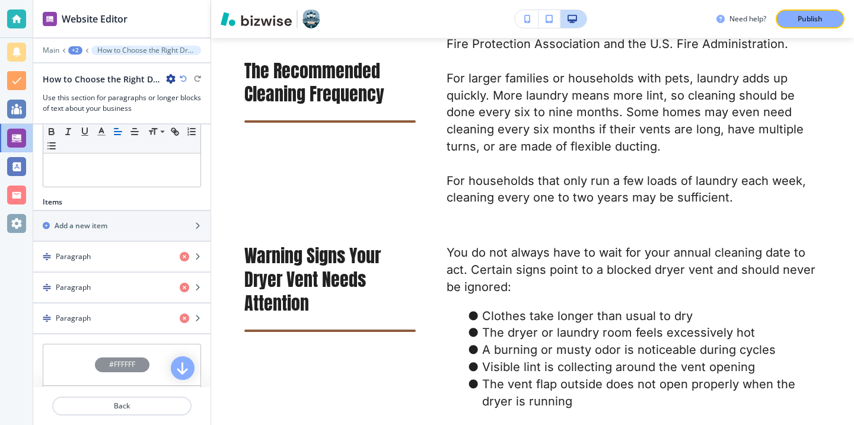
scroll to position [262, 0]
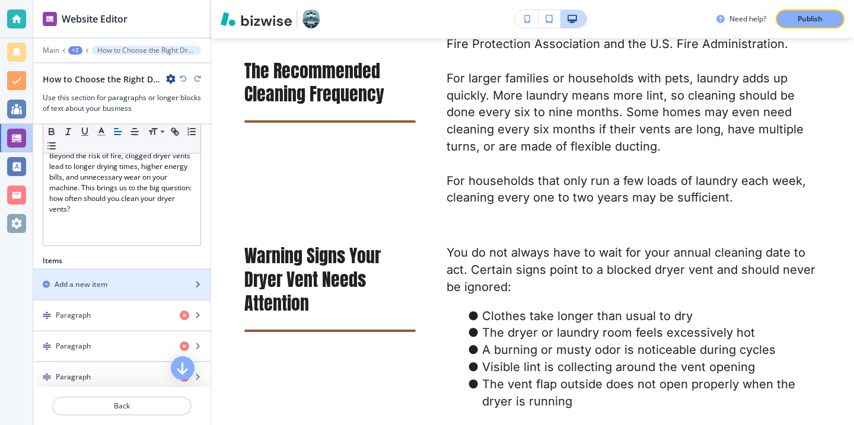
click at [174, 272] on div "button" at bounding box center [121, 274] width 177 height 9
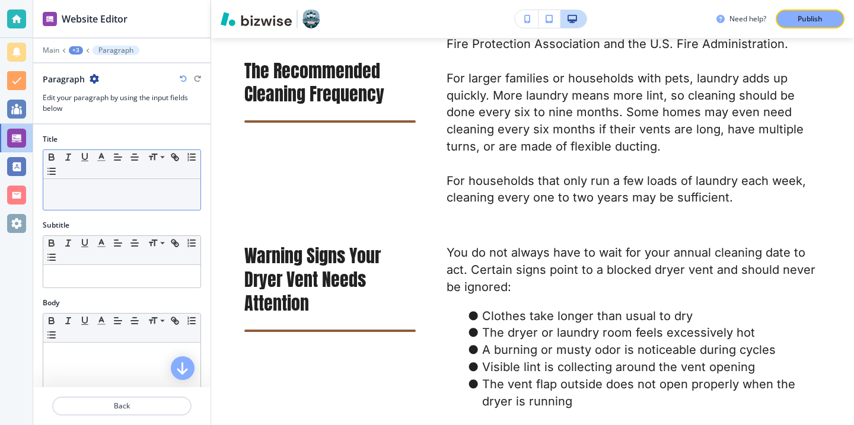
click at [107, 187] on p at bounding box center [121, 190] width 145 height 11
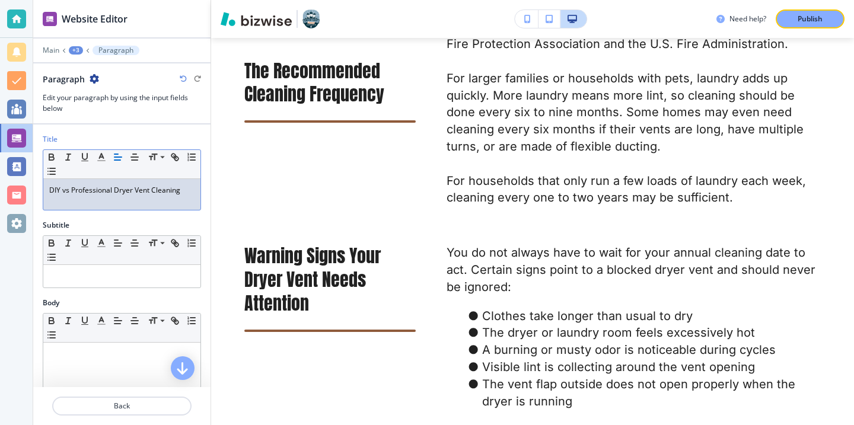
scroll to position [154, 0]
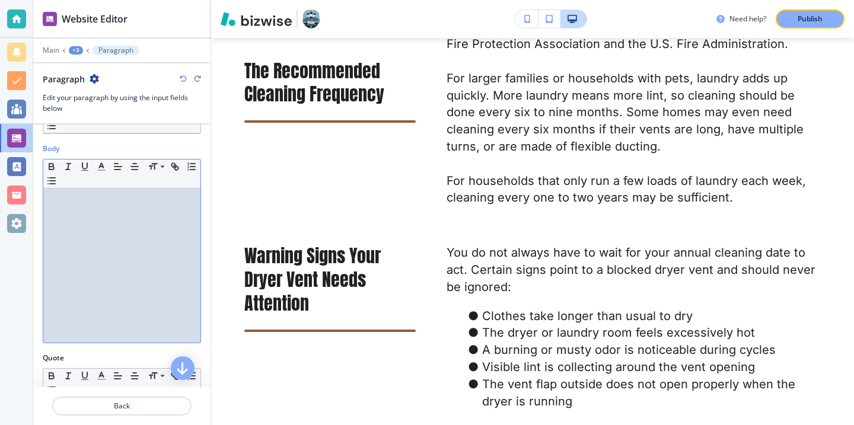
click at [180, 253] on div at bounding box center [121, 266] width 157 height 154
paste div
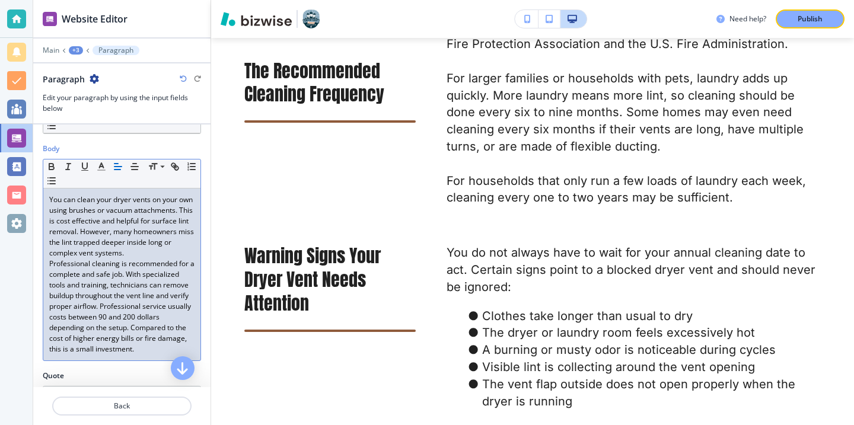
scroll to position [158, 0]
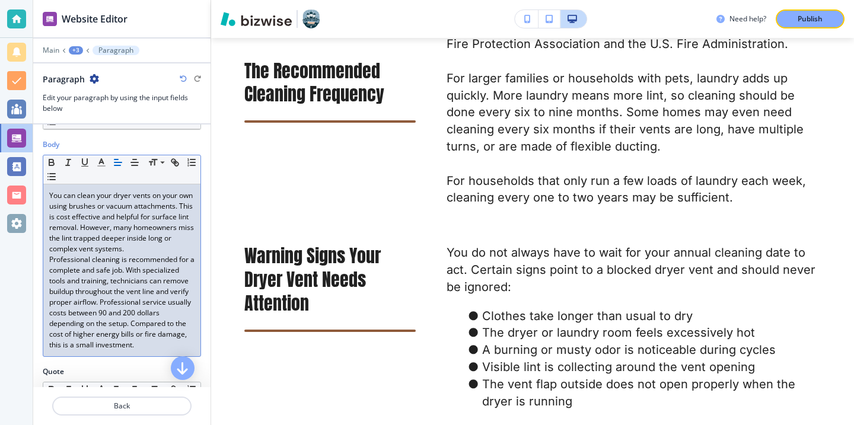
click at [148, 244] on p "You can clean your dryer vents on your own using brushes or vacuum attachments.…" at bounding box center [121, 222] width 145 height 64
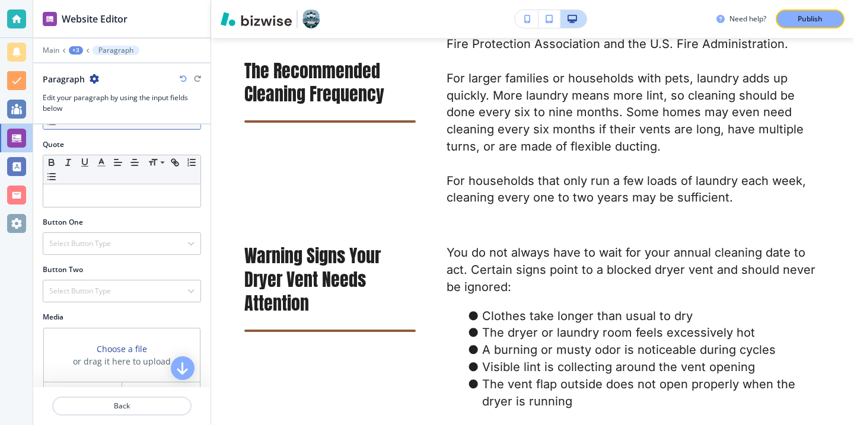
scroll to position [423, 0]
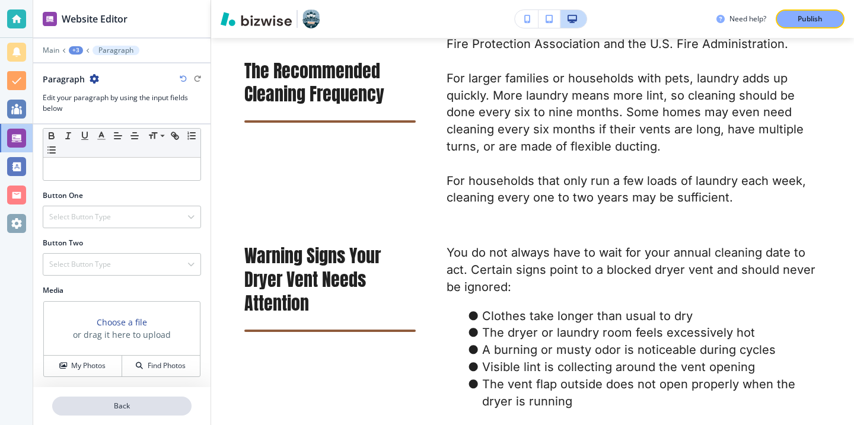
click at [110, 399] on button "Back" at bounding box center [121, 406] width 139 height 19
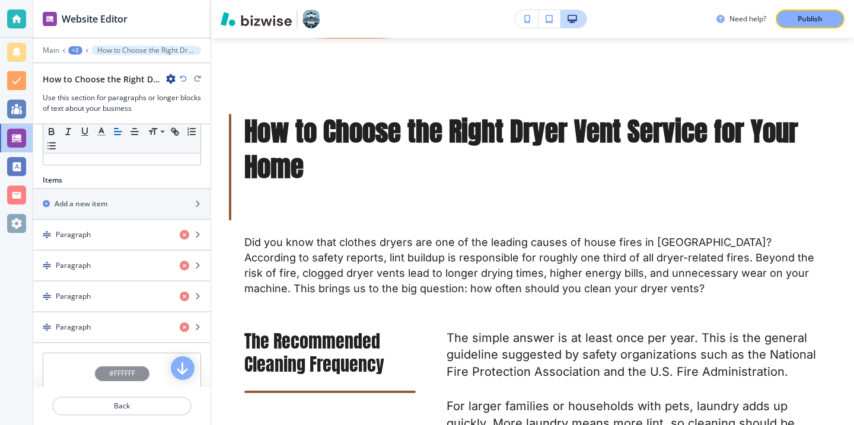
scroll to position [288, 0]
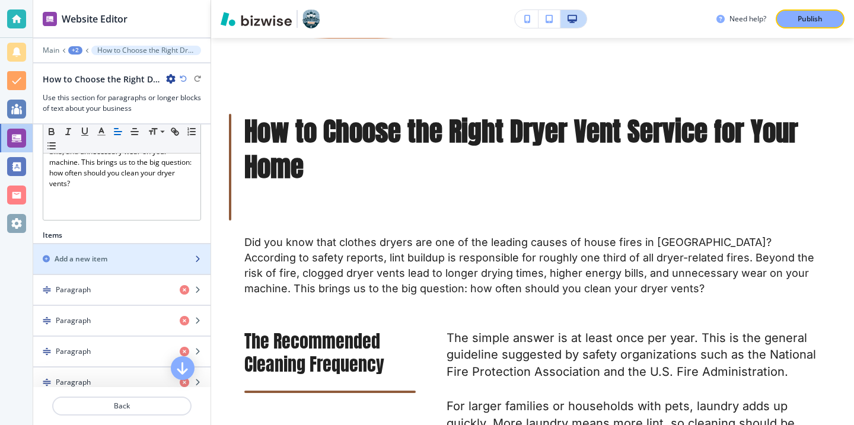
click at [134, 261] on div "Add a new item" at bounding box center [108, 259] width 151 height 11
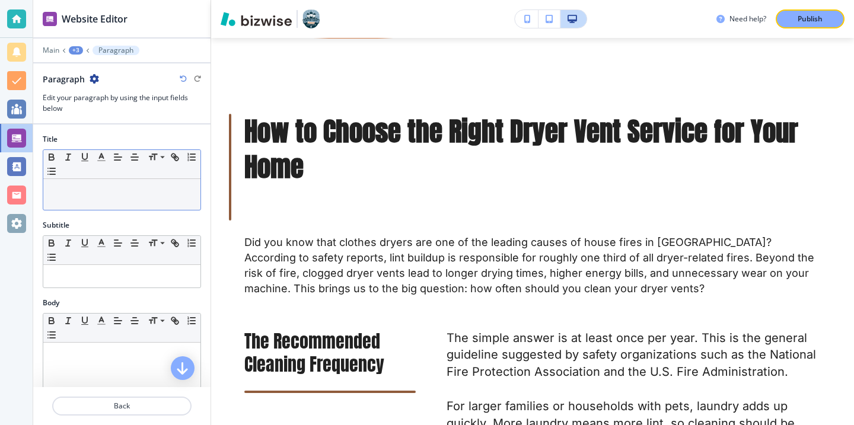
click at [162, 201] on div at bounding box center [121, 194] width 157 height 31
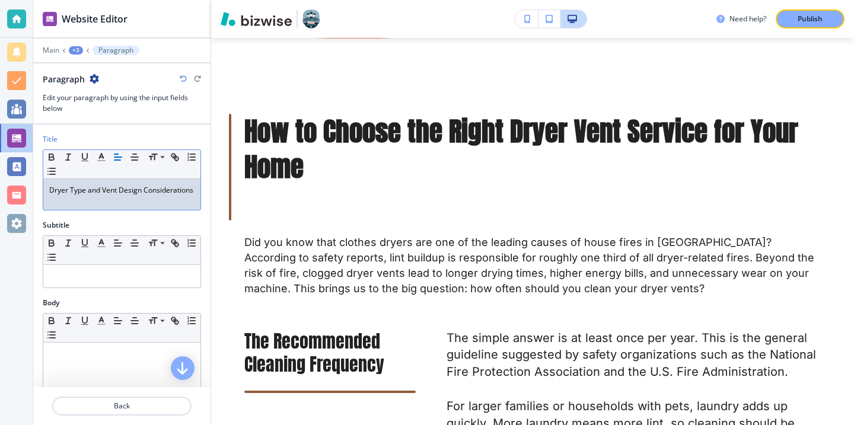
scroll to position [0, 0]
click at [109, 359] on div at bounding box center [121, 420] width 157 height 154
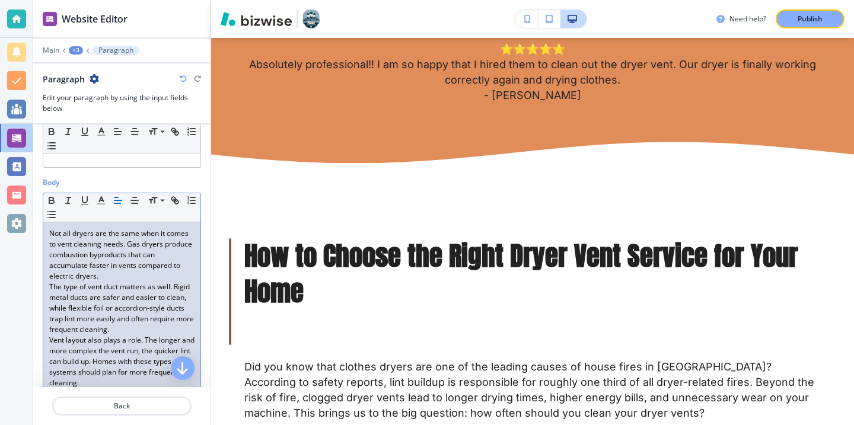
scroll to position [113, 0]
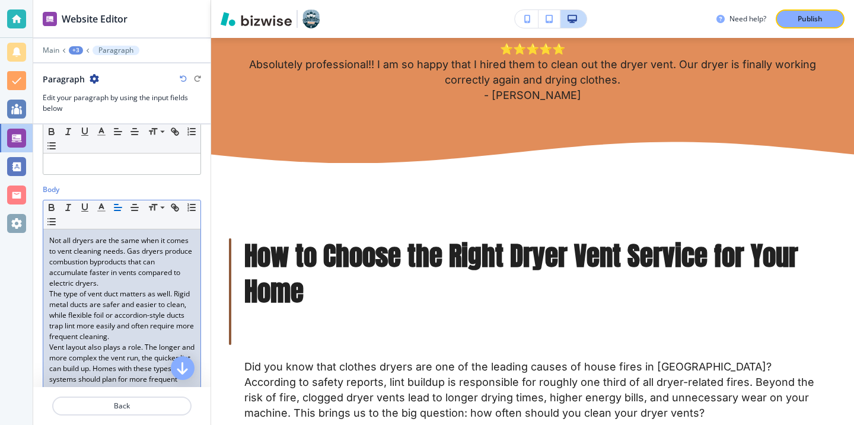
click at [126, 294] on p "The type of vent duct matters as well. Rigid metal ducts are safer and easier t…" at bounding box center [121, 315] width 145 height 53
click at [125, 286] on p "Not all dryers are the same when it comes to vent cleaning needs. Gas dryers pr…" at bounding box center [121, 261] width 145 height 53
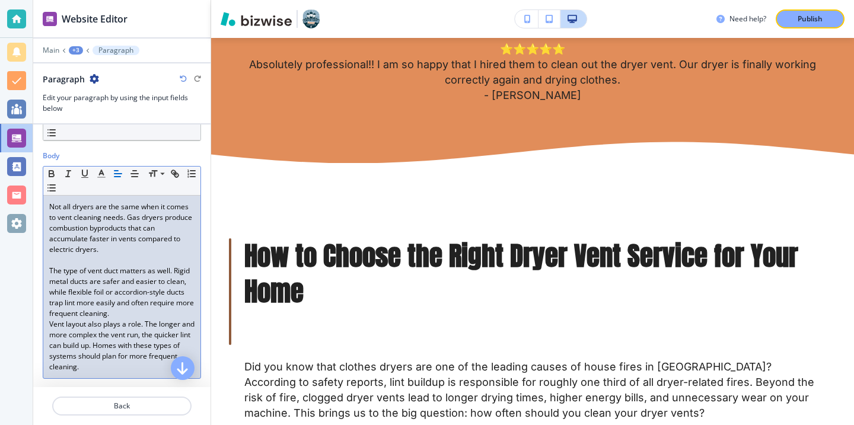
scroll to position [158, 0]
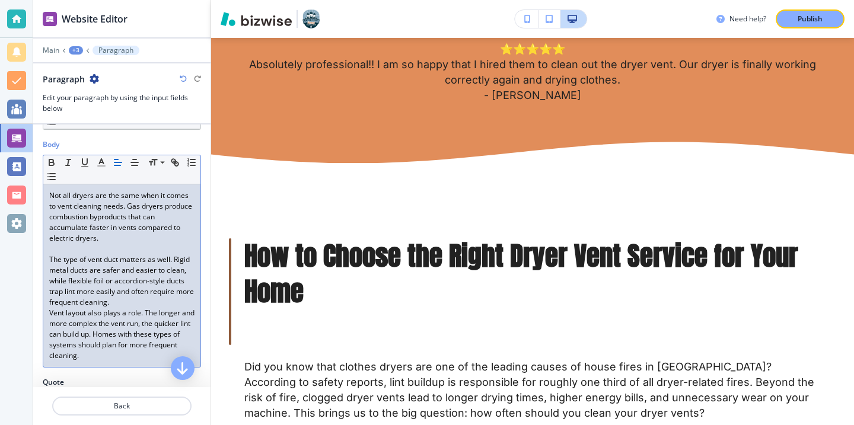
click at [134, 305] on p "The type of vent duct matters as well. Rigid metal ducts are safer and easier t…" at bounding box center [121, 280] width 145 height 53
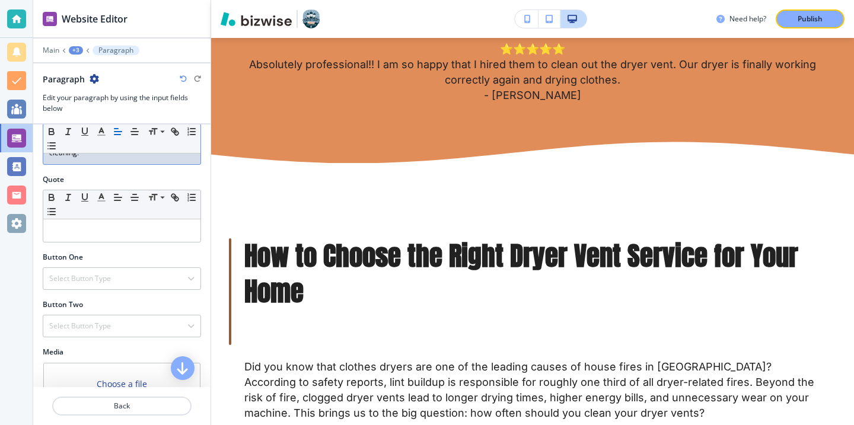
scroll to position [433, 0]
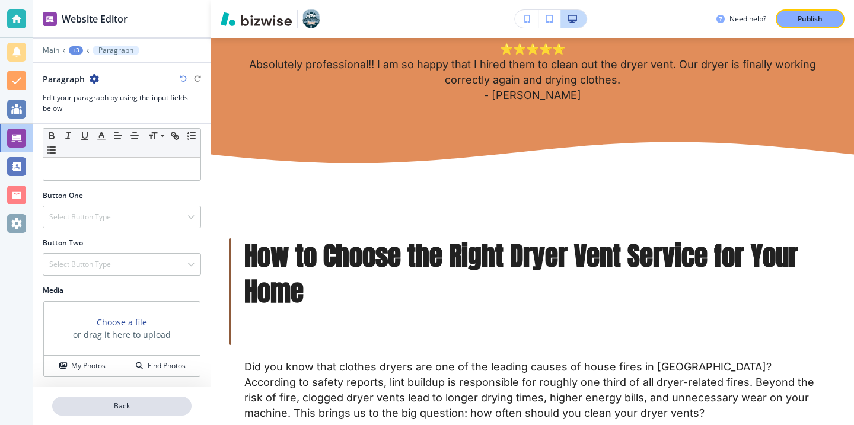
click at [107, 402] on p "Back" at bounding box center [121, 406] width 137 height 11
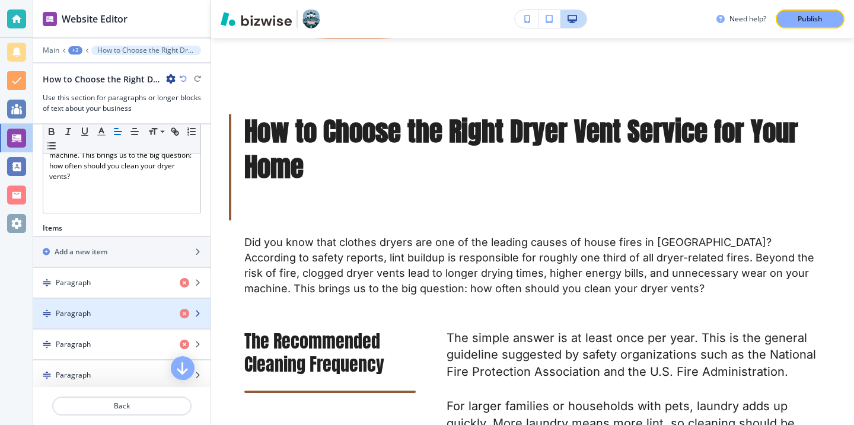
scroll to position [285, 0]
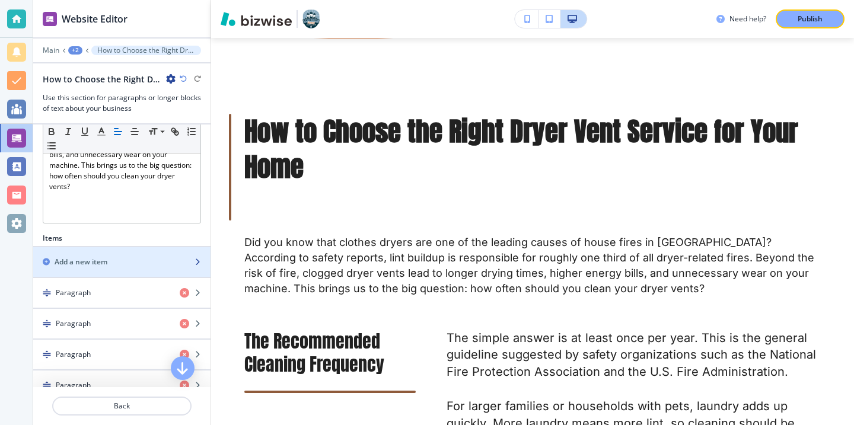
click at [148, 271] on div "button" at bounding box center [121, 271] width 177 height 9
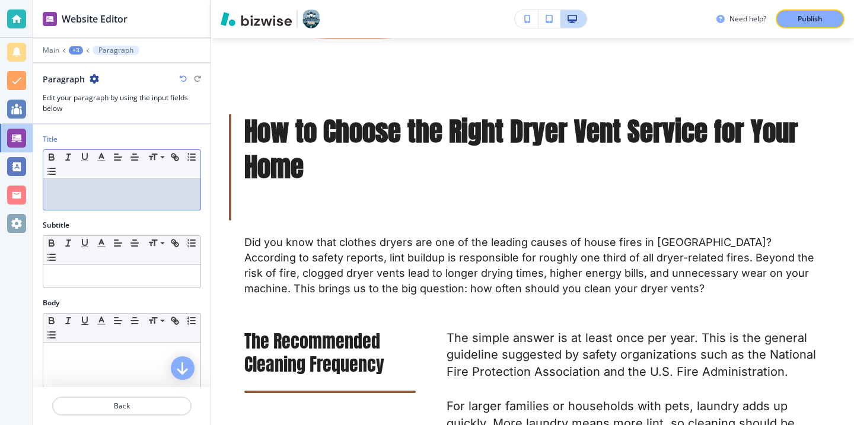
click at [157, 200] on div at bounding box center [121, 194] width 157 height 31
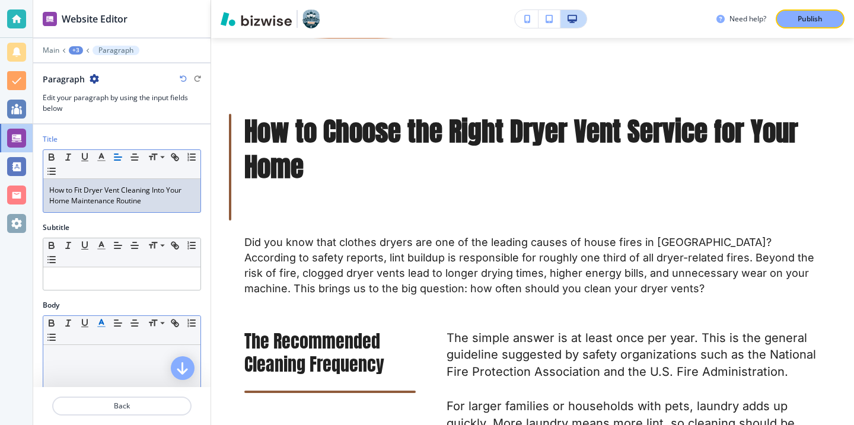
scroll to position [62, 0]
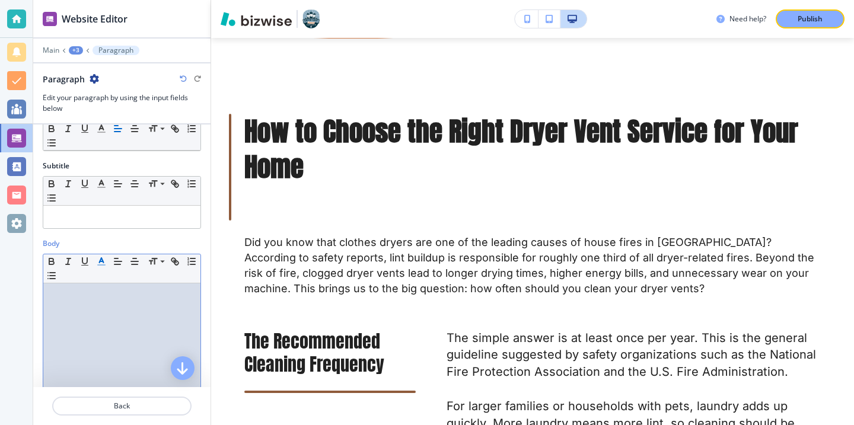
click at [108, 330] on div at bounding box center [121, 360] width 157 height 154
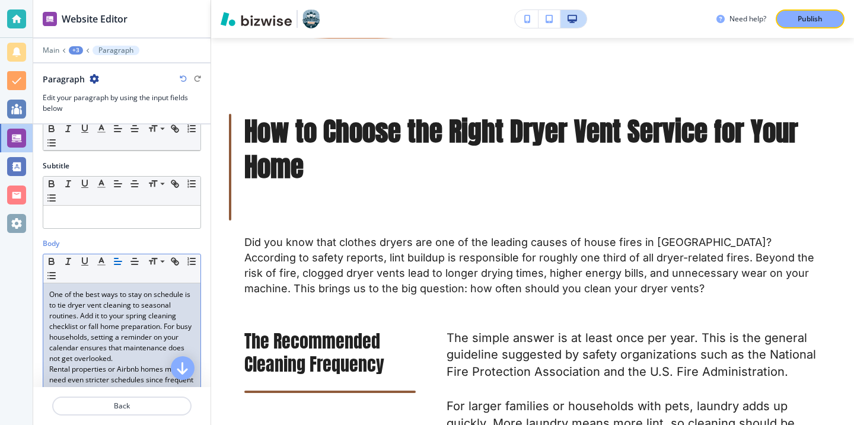
scroll to position [97, 0]
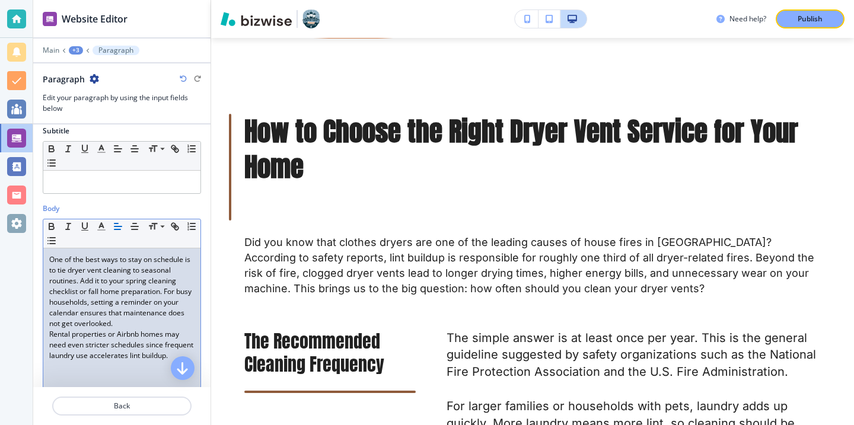
click at [146, 321] on p "One of the best ways to stay on schedule is to tie dryer vent cleaning to seaso…" at bounding box center [121, 291] width 145 height 75
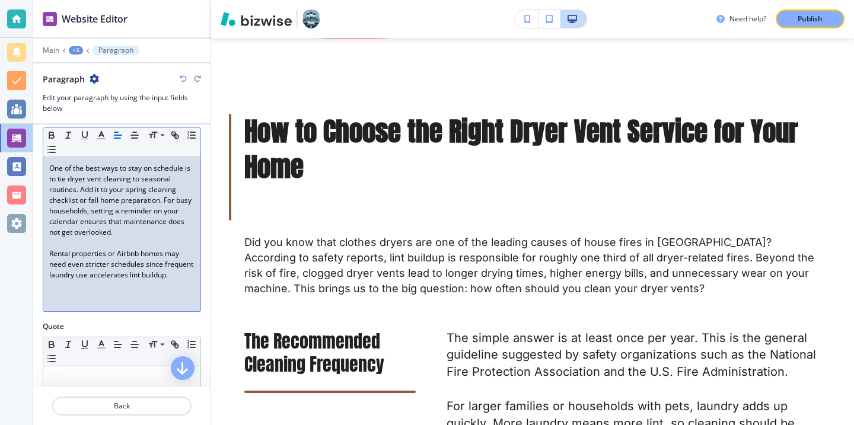
scroll to position [227, 0]
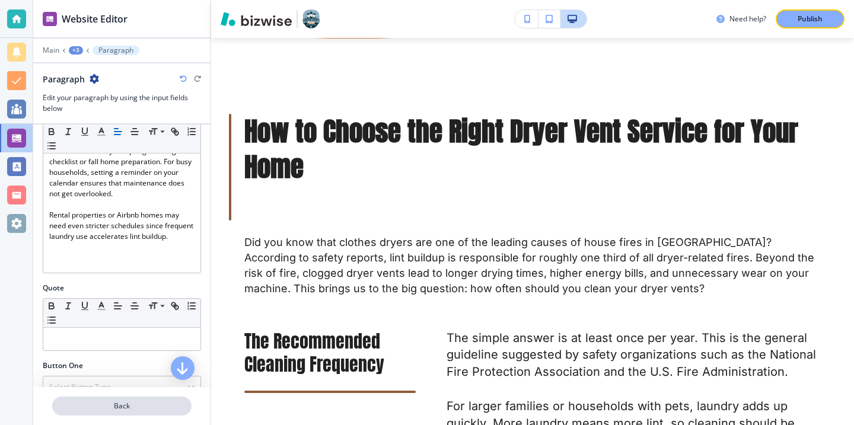
click at [122, 402] on p "Back" at bounding box center [121, 406] width 137 height 11
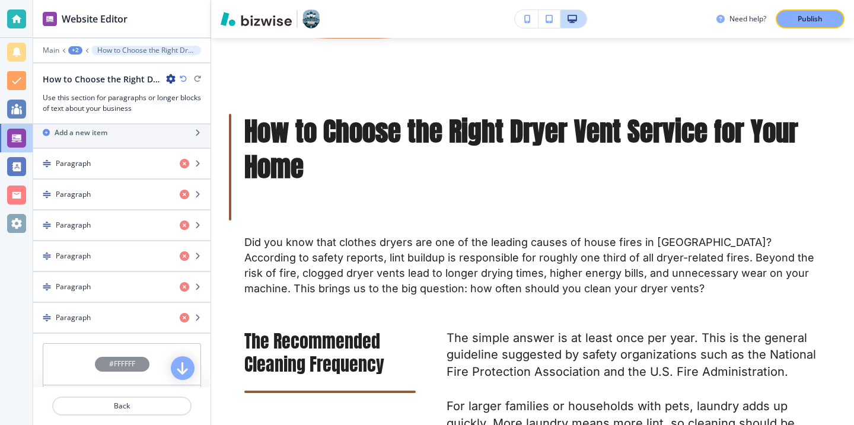
scroll to position [357, 0]
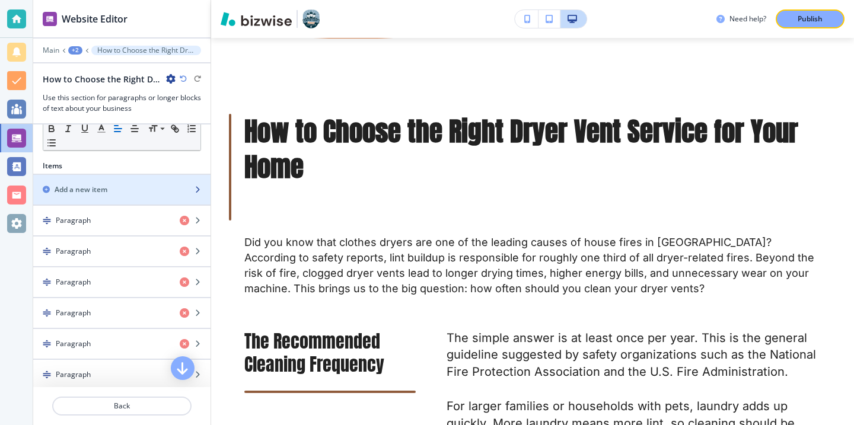
click at [145, 192] on div "Add a new item" at bounding box center [108, 189] width 151 height 11
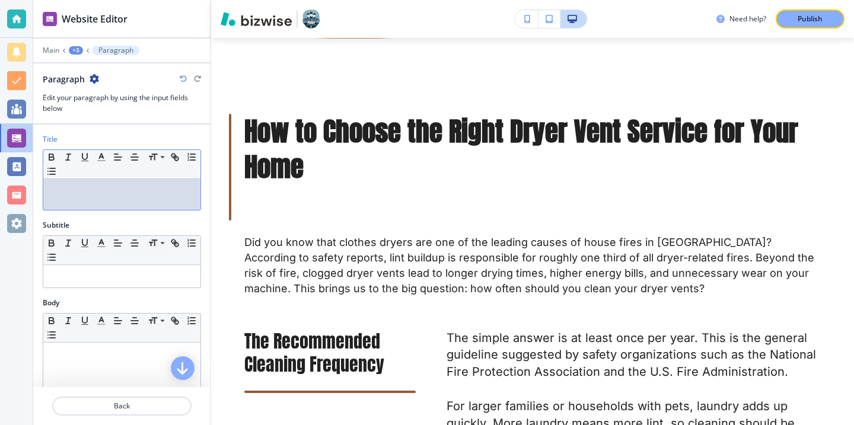
click at [153, 193] on p at bounding box center [121, 190] width 145 height 11
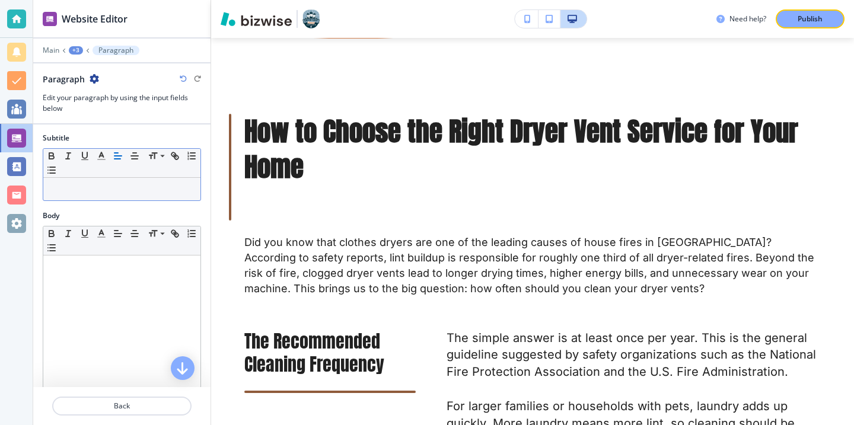
scroll to position [132, 0]
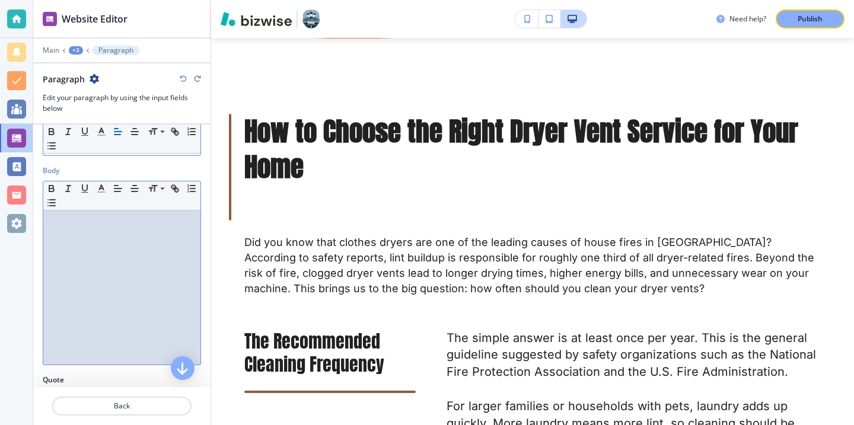
click at [122, 249] on div at bounding box center [121, 288] width 157 height 154
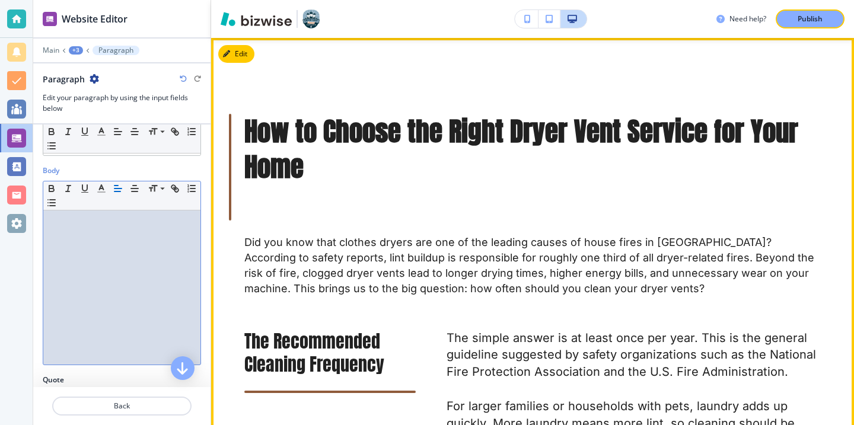
scroll to position [0, 0]
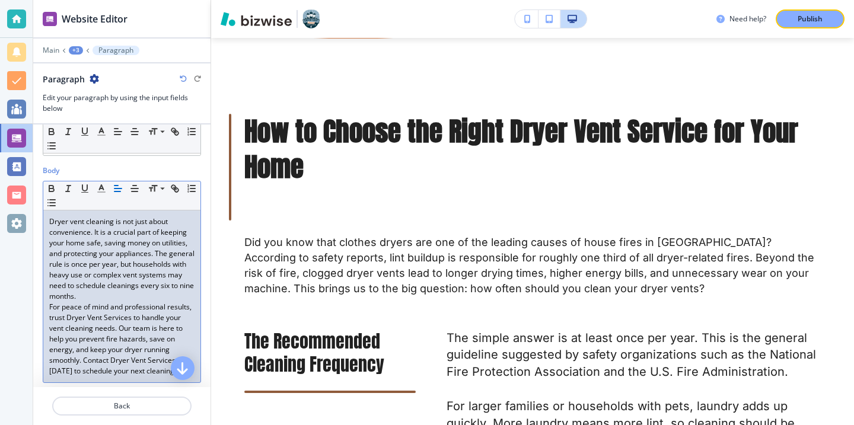
click at [151, 299] on p "Dryer vent cleaning is not just about convenience. It is a crucial part of keep…" at bounding box center [121, 258] width 145 height 85
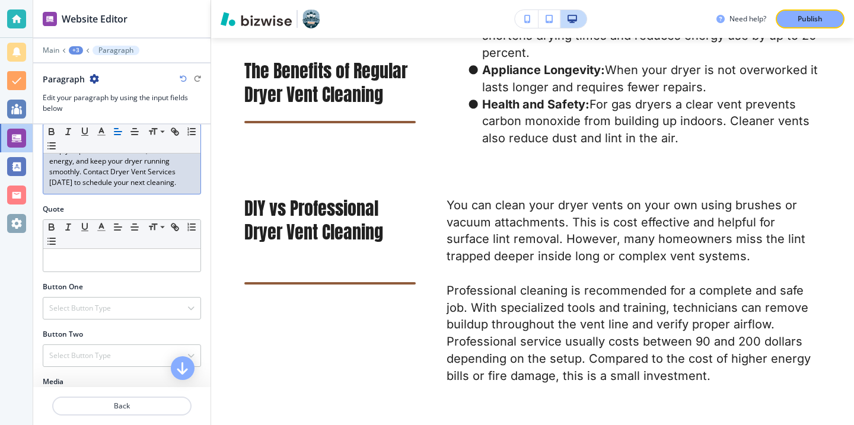
scroll to position [423, 0]
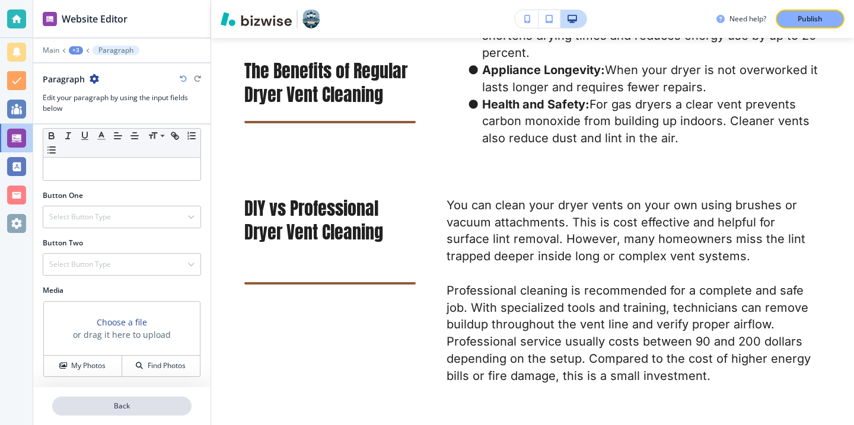
click at [120, 405] on p "Back" at bounding box center [121, 406] width 137 height 11
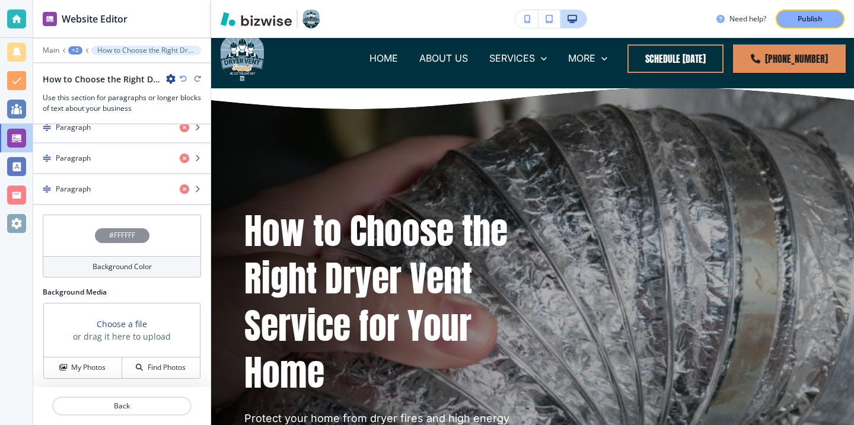
scroll to position [0, 0]
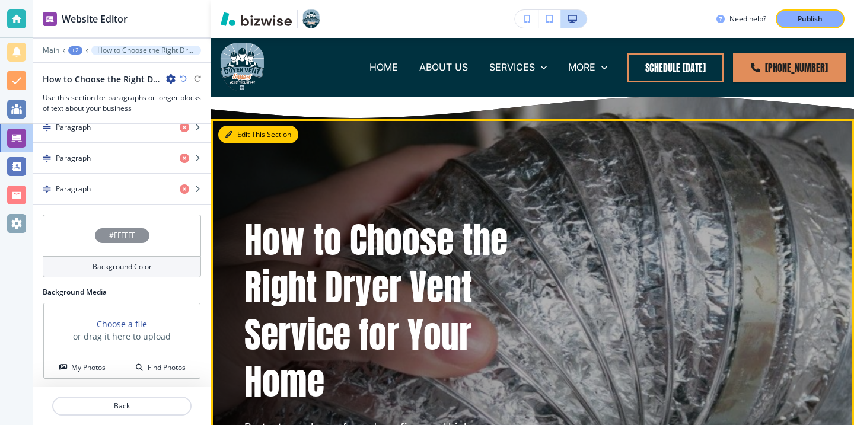
click at [241, 141] on button "Edit This Section" at bounding box center [258, 135] width 80 height 18
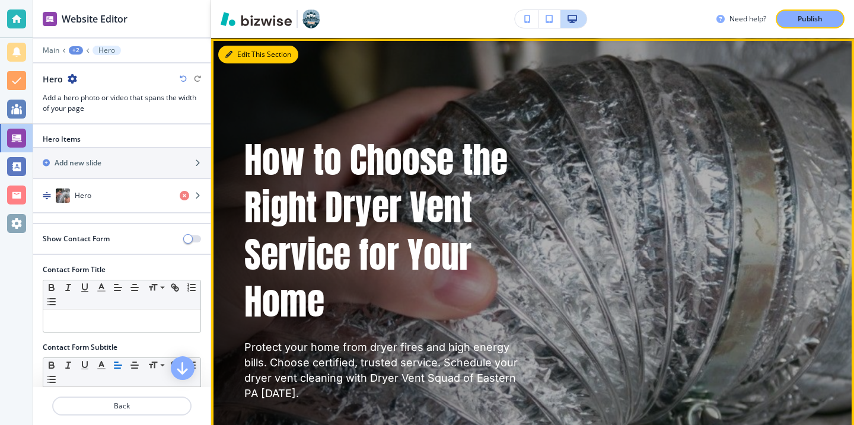
scroll to position [81, 0]
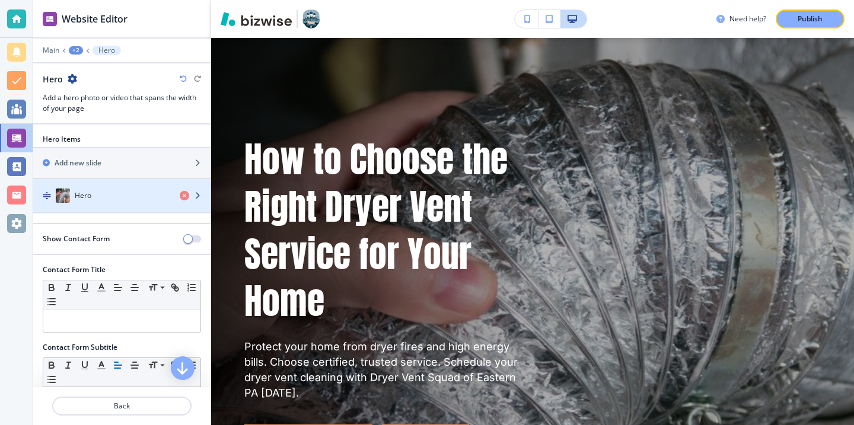
click at [103, 203] on div "button" at bounding box center [121, 207] width 177 height 9
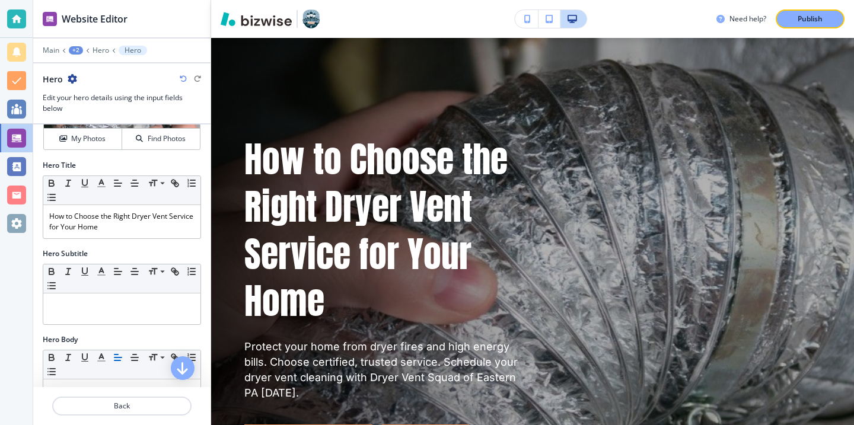
scroll to position [1, 0]
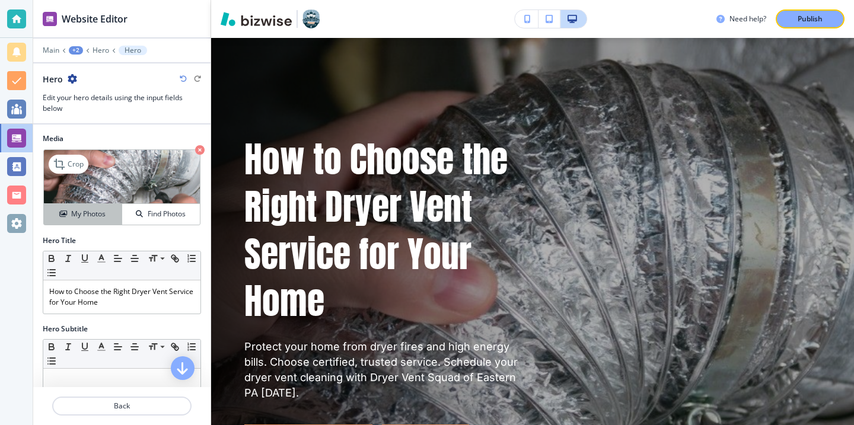
click at [99, 206] on button "My Photos" at bounding box center [83, 214] width 78 height 21
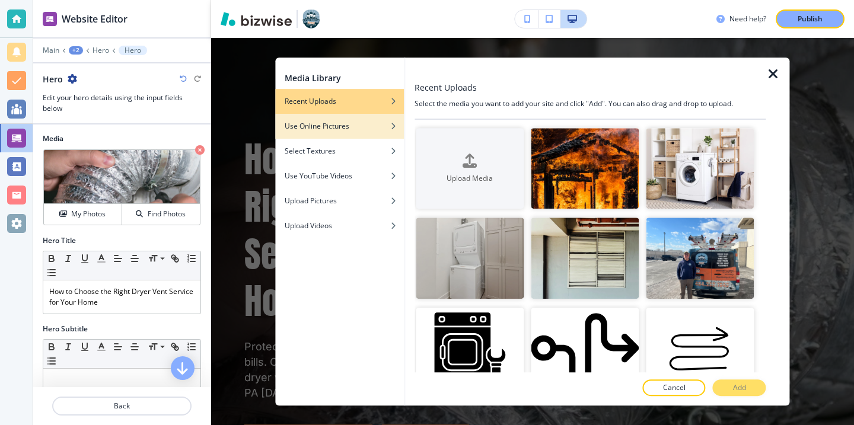
click at [371, 123] on div "Use Online Pictures" at bounding box center [339, 126] width 129 height 11
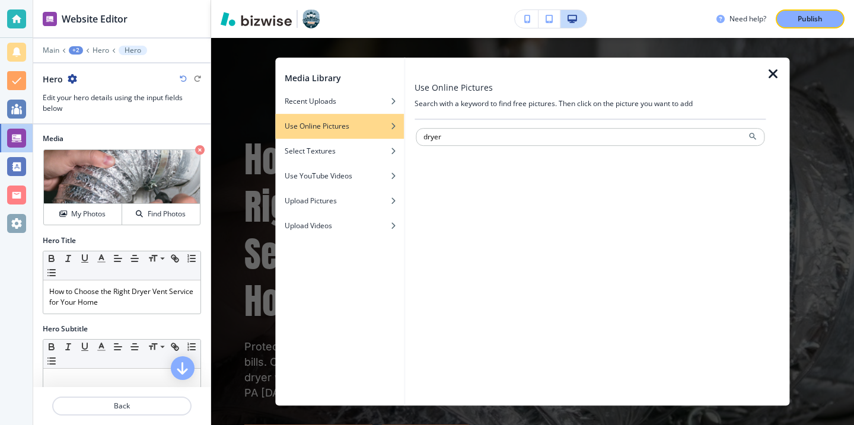
type input "dryer"
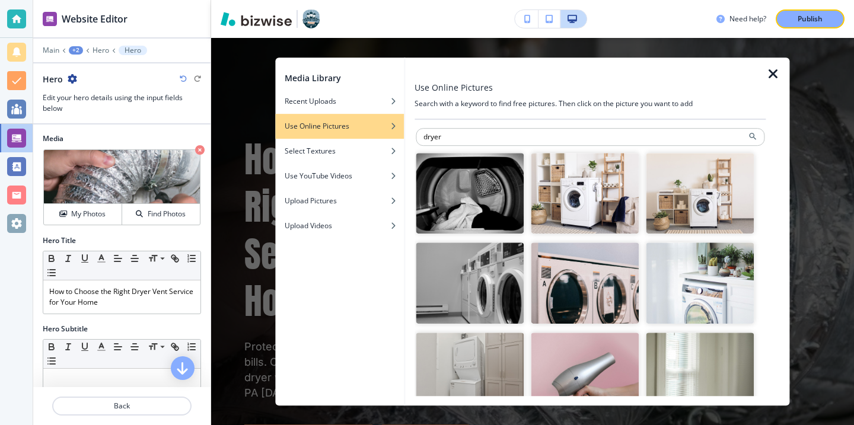
click at [509, 209] on img "button" at bounding box center [470, 193] width 108 height 81
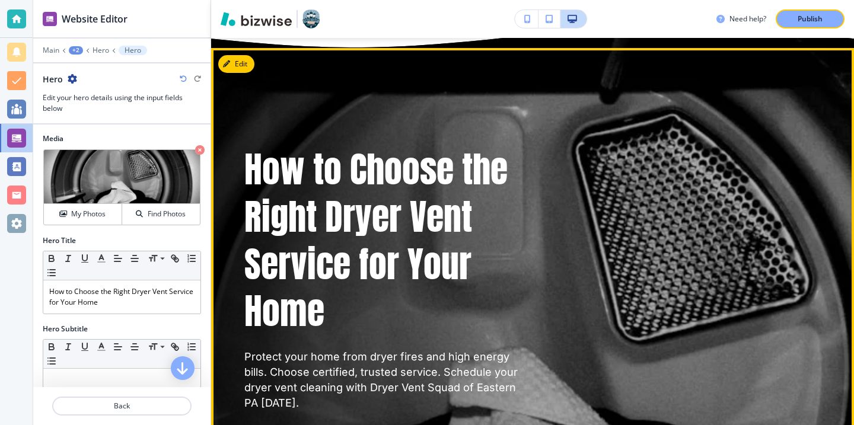
scroll to position [0, 0]
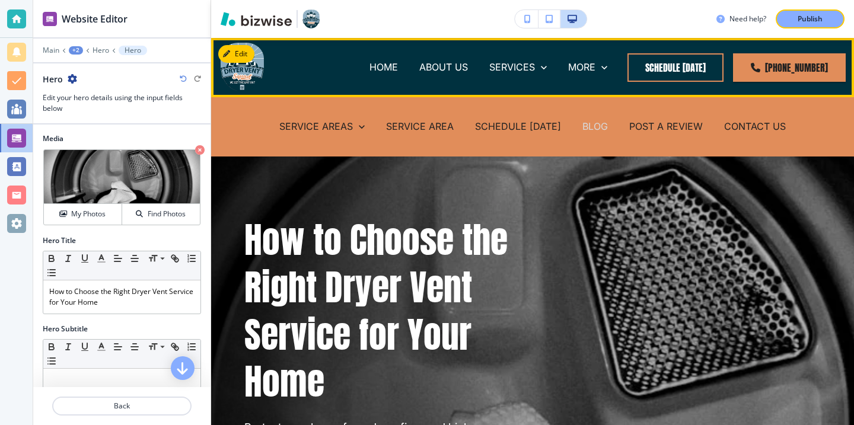
click at [605, 130] on p "BLOG" at bounding box center [594, 127] width 25 height 14
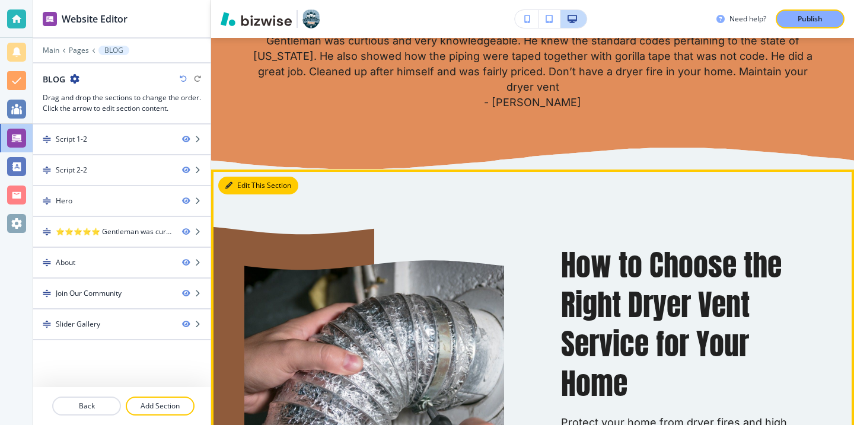
click at [237, 177] on button "Edit This Section" at bounding box center [258, 186] width 80 height 18
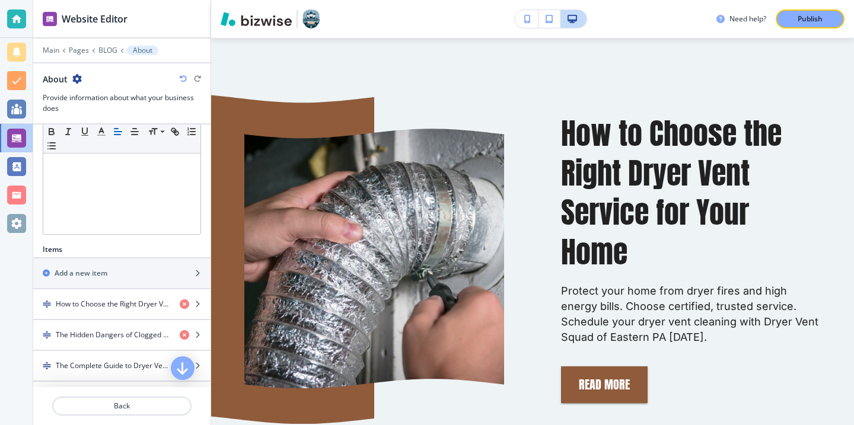
scroll to position [243, 0]
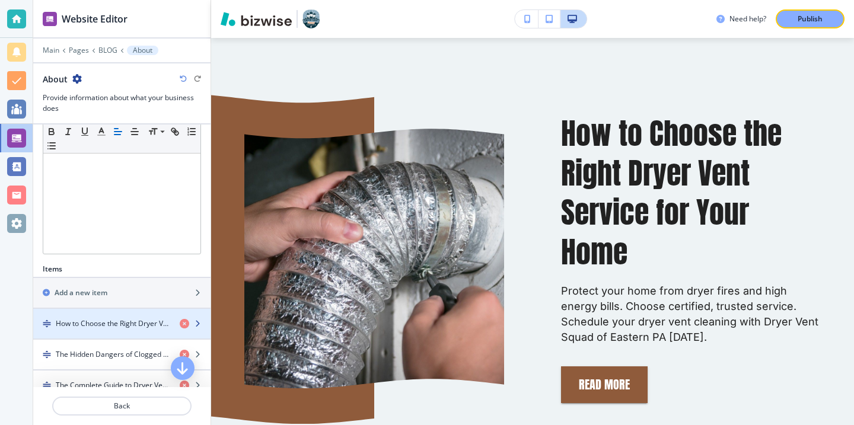
click at [132, 323] on h4 "How to Choose the Right Dryer Vent Service for Your Home" at bounding box center [113, 323] width 114 height 11
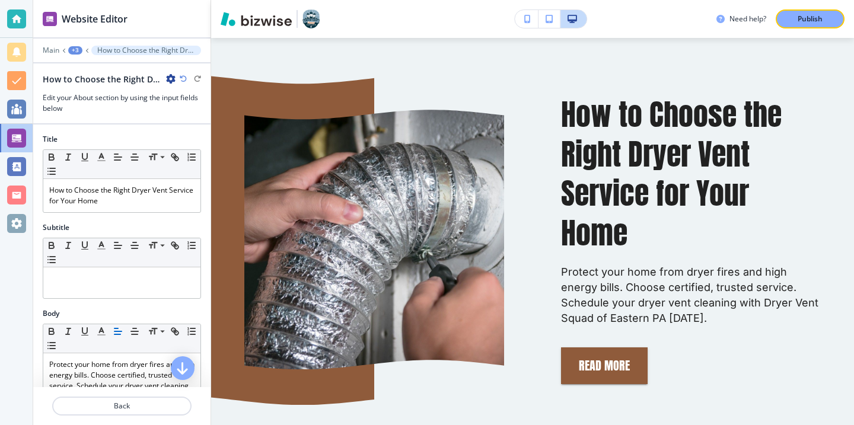
click at [170, 74] on icon "button" at bounding box center [170, 78] width 9 height 9
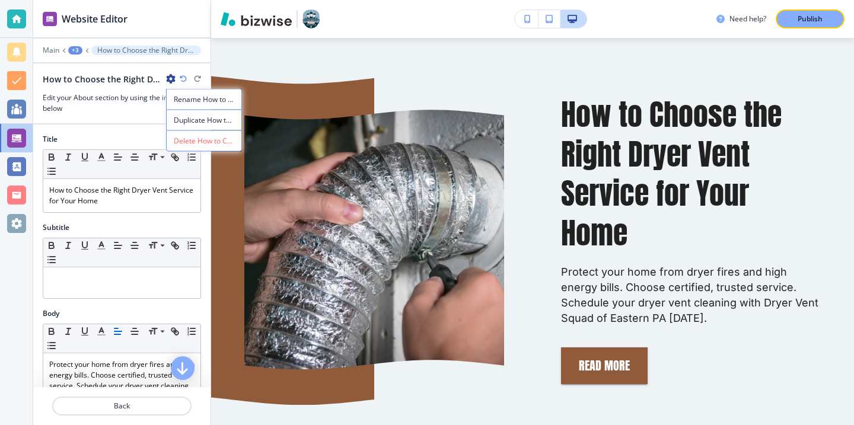
click at [192, 113] on button "Duplicate How to Choose the Right Dryer Vent Service for Your Home" at bounding box center [204, 120] width 76 height 21
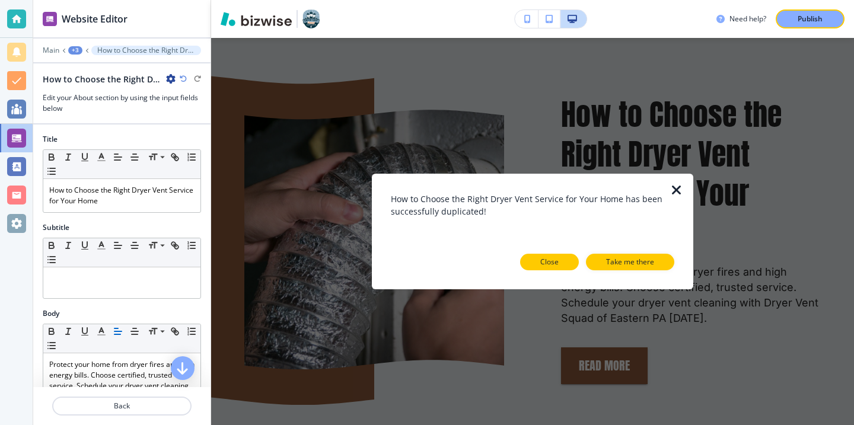
click at [565, 258] on button "Close" at bounding box center [549, 262] width 59 height 17
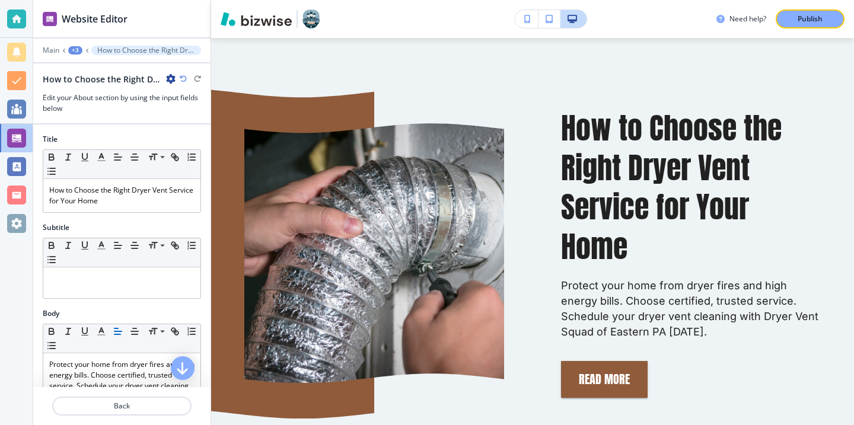
scroll to position [637, 0]
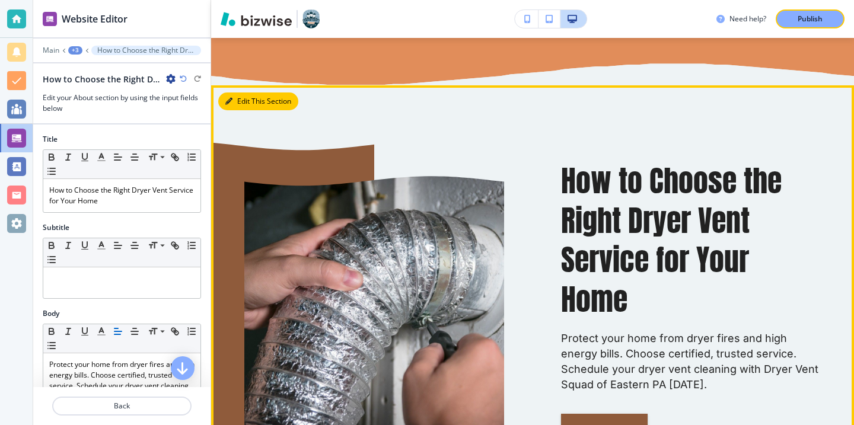
click at [240, 109] on button "Edit This Section" at bounding box center [258, 102] width 80 height 18
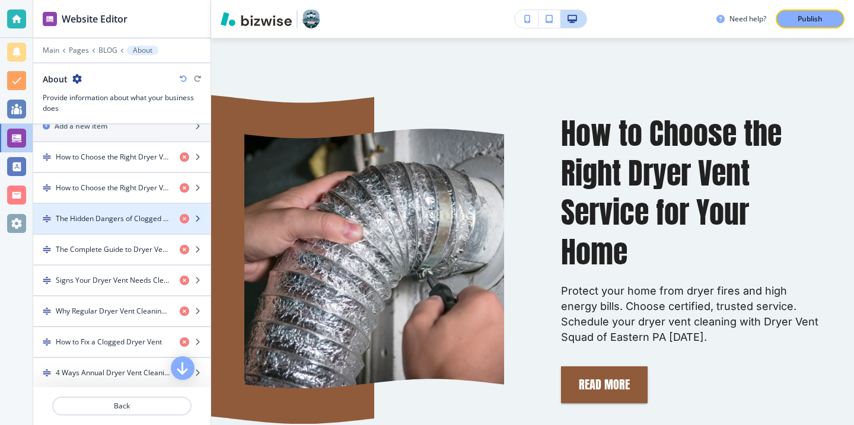
scroll to position [420, 0]
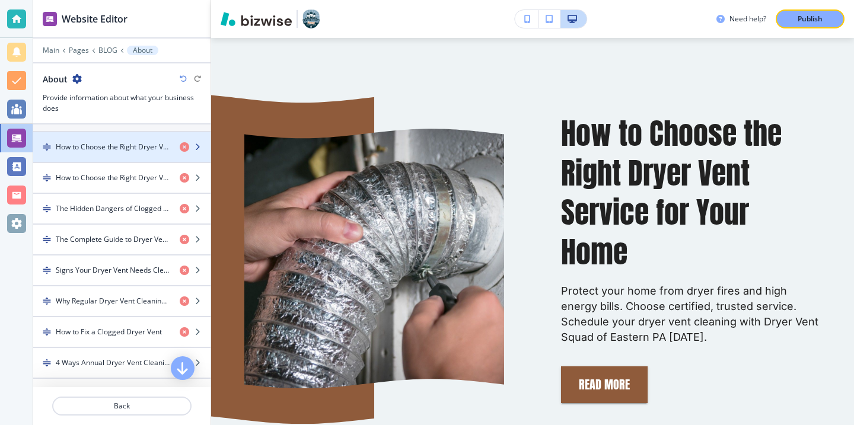
click at [133, 152] on div "button" at bounding box center [121, 156] width 177 height 9
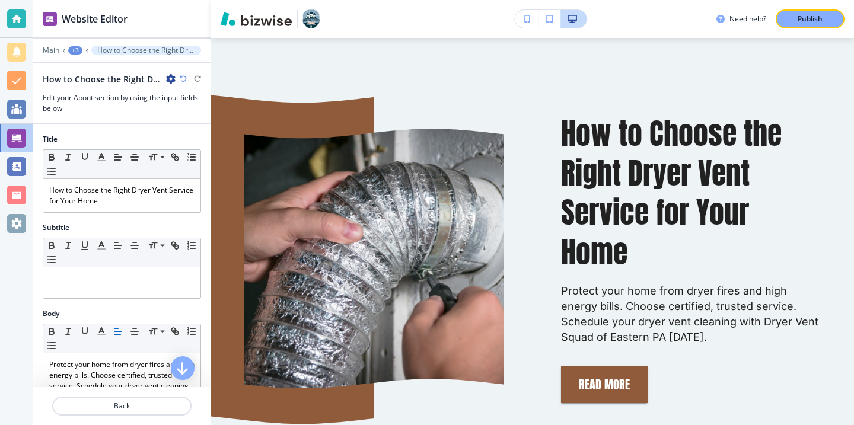
scroll to position [704, 0]
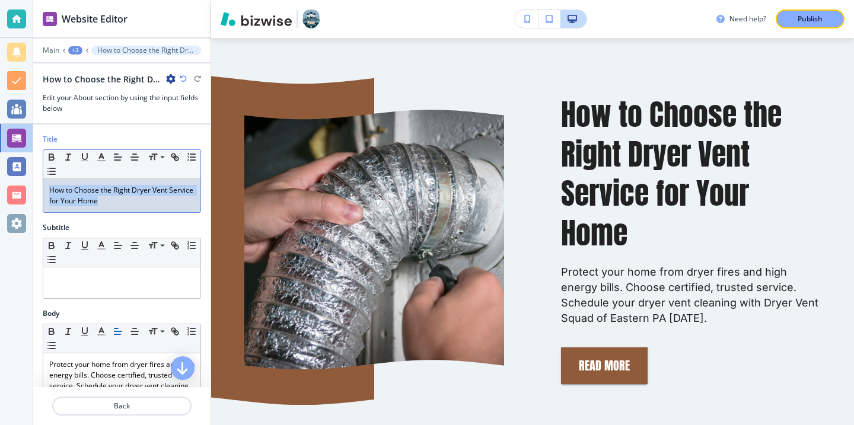
drag, startPoint x: 139, startPoint y: 199, endPoint x: 38, endPoint y: 192, distance: 101.6
click at [38, 193] on div "Title Small Normal Large Huge How to Choose the Right Dryer Vent Service for Yo…" at bounding box center [121, 178] width 177 height 88
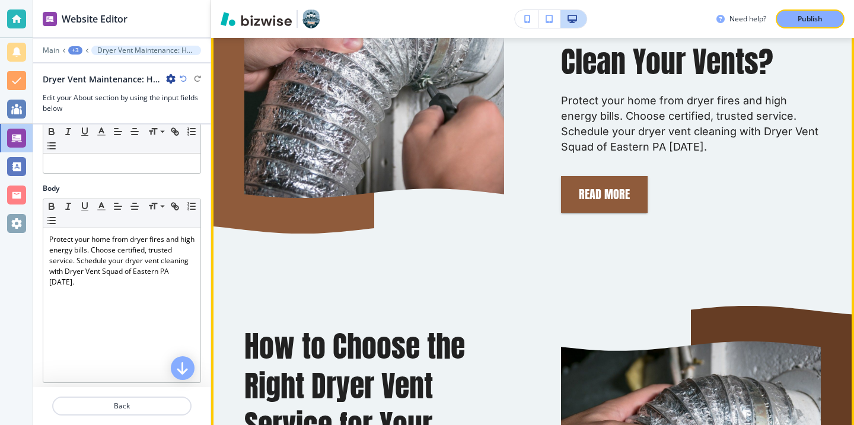
scroll to position [876, 0]
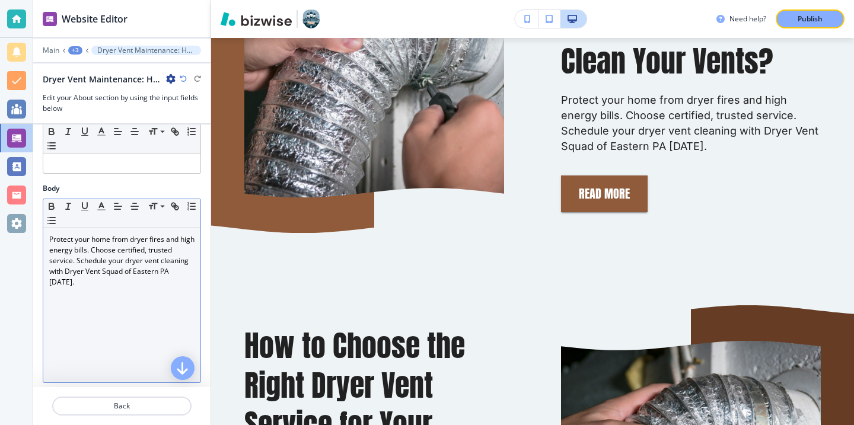
click at [132, 257] on p "Protect your home from dryer fires and high energy bills. Choose certified, tru…" at bounding box center [121, 260] width 145 height 53
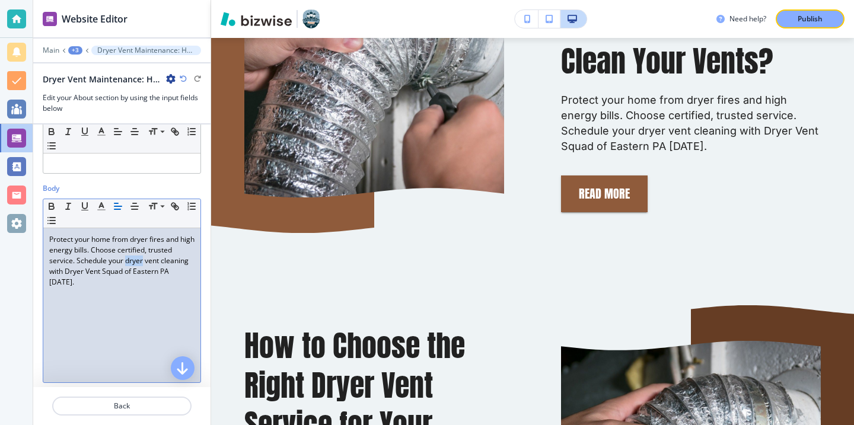
click at [132, 257] on p "Protect your home from dryer fires and high energy bills. Choose certified, tru…" at bounding box center [121, 260] width 145 height 53
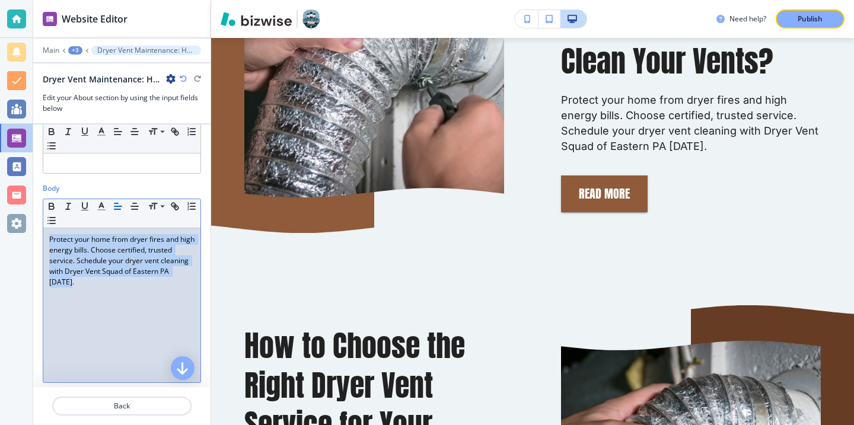
click at [132, 257] on p "Protect your home from dryer fires and high energy bills. Choose certified, tru…" at bounding box center [121, 260] width 145 height 53
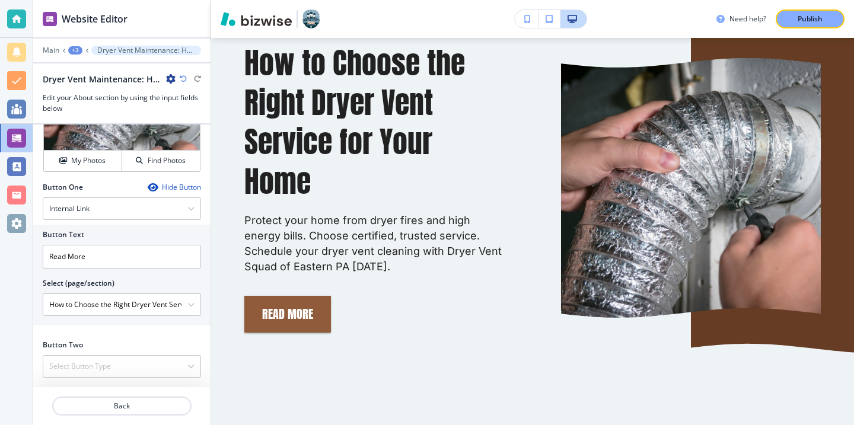
scroll to position [438, 0]
click at [129, 310] on \(page\/section\) "How to Choose the Right Dryer Vent Service for Your Home" at bounding box center [115, 305] width 144 height 20
click at [183, 305] on \(page\/section\) "How to Choose the Right Dryer Vent Service for Your Home" at bounding box center [115, 305] width 144 height 20
click at [186, 305] on \(page\/section\) "How to Choose the Right Dryer Vent Service for Your Home" at bounding box center [115, 305] width 144 height 20
click at [190, 304] on icon "button" at bounding box center [190, 304] width 7 height 7
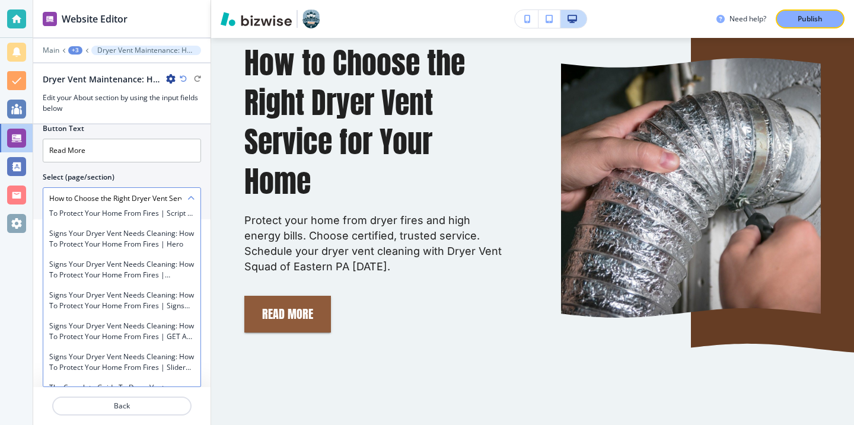
scroll to position [7145, 0]
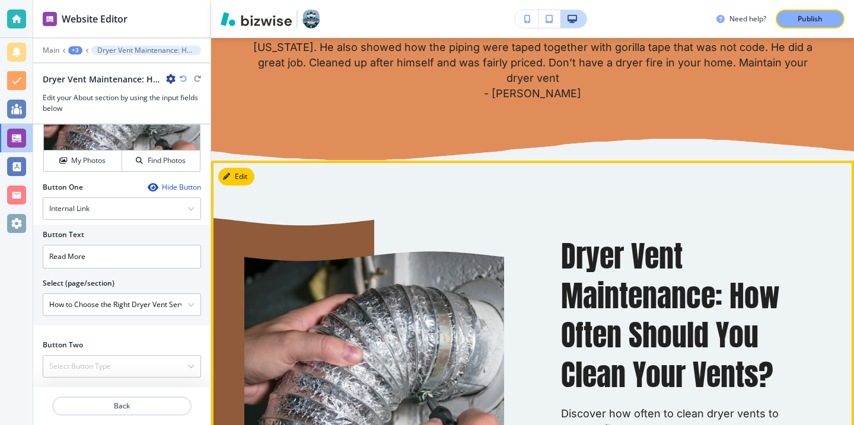
scroll to position [492, 0]
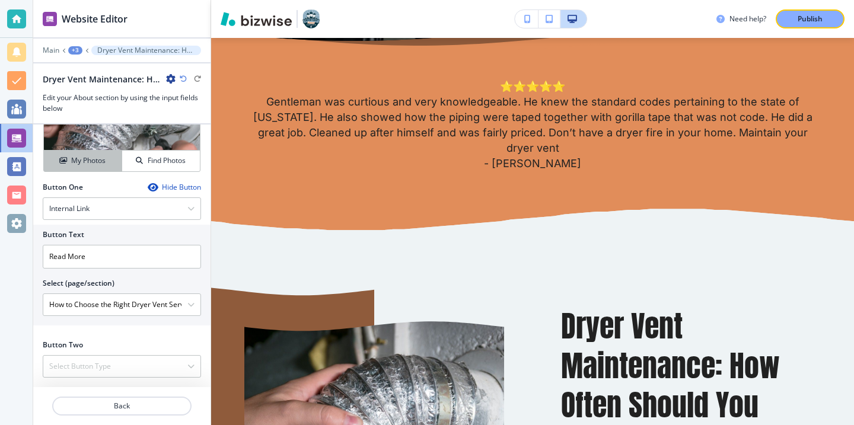
click at [104, 167] on button "My Photos" at bounding box center [83, 161] width 78 height 21
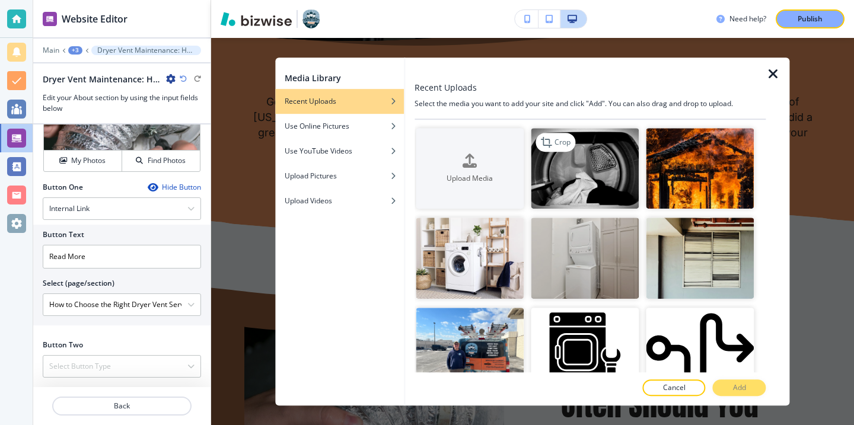
click at [562, 182] on img "button" at bounding box center [585, 168] width 108 height 81
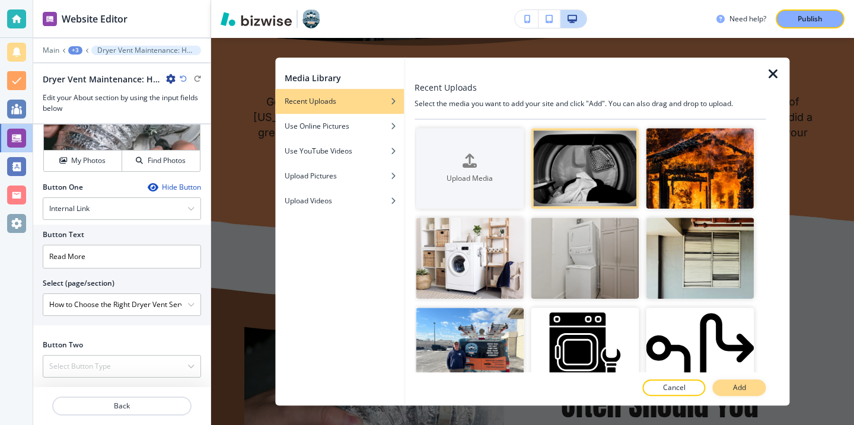
click at [739, 384] on p "Add" at bounding box center [739, 387] width 13 height 11
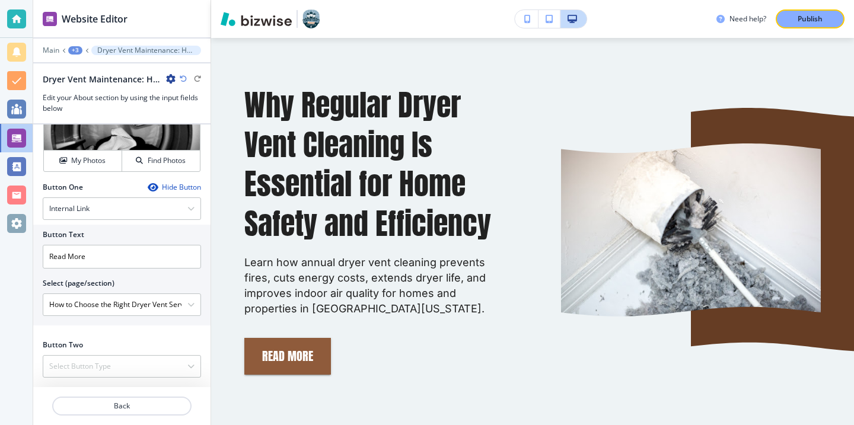
scroll to position [2803, 0]
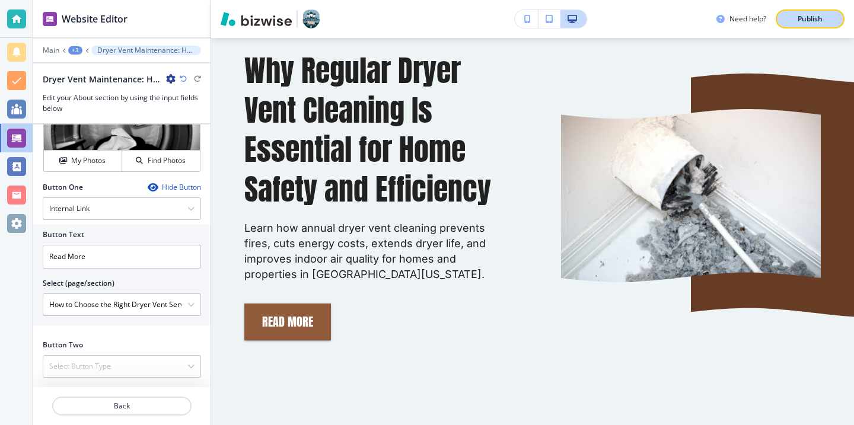
click at [800, 20] on p "Publish" at bounding box center [810, 19] width 25 height 11
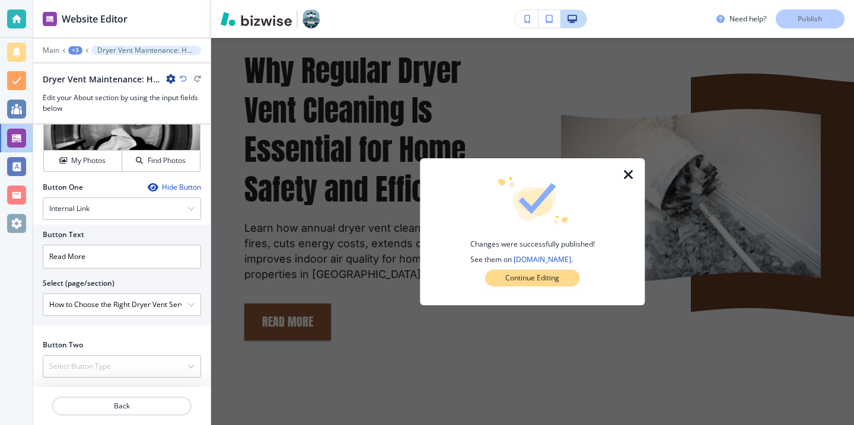
click at [508, 285] on button "Continue Editing" at bounding box center [532, 278] width 94 height 17
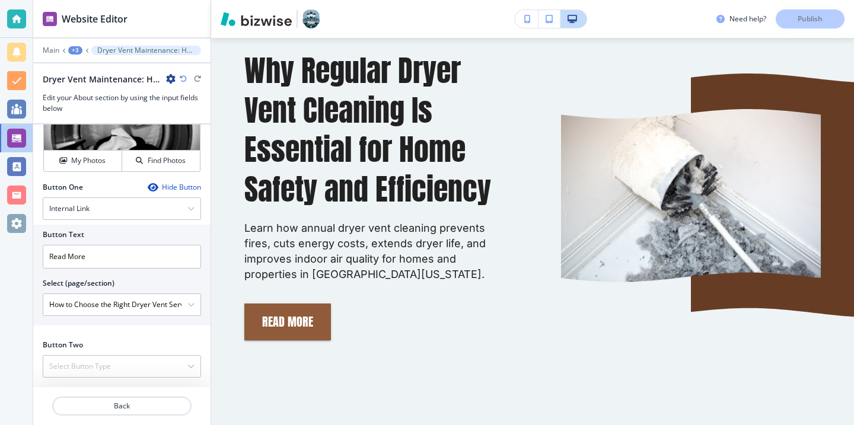
click at [25, 13] on div at bounding box center [16, 18] width 19 height 19
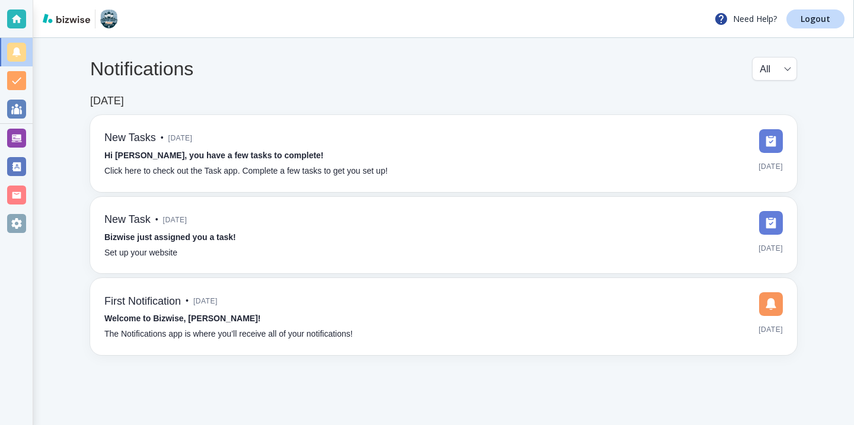
click at [829, 30] on div "Need Help? Logout" at bounding box center [443, 19] width 821 height 38
click at [828, 26] on link "Logout" at bounding box center [815, 18] width 58 height 19
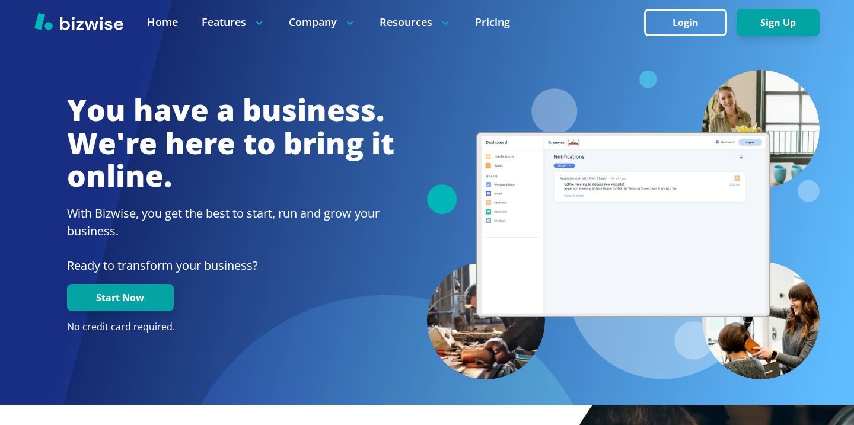
click at [640, 32] on div at bounding box center [427, 22] width 854 height 44
click at [662, 32] on button "Login" at bounding box center [685, 22] width 83 height 27
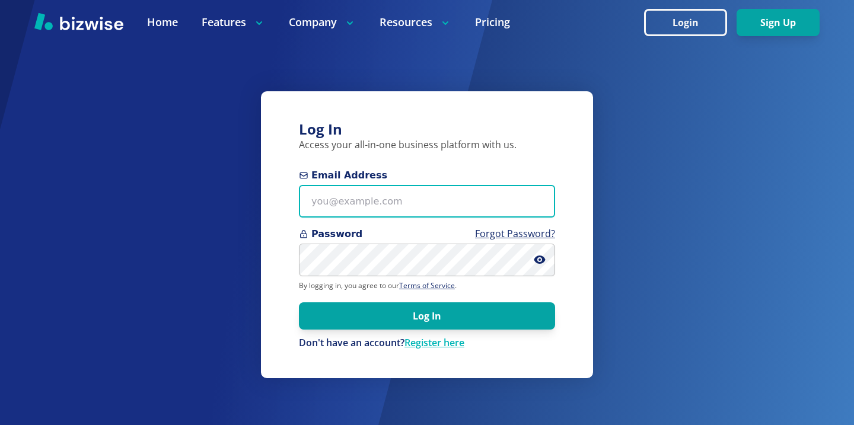
click at [453, 206] on input "Email Address" at bounding box center [427, 201] width 256 height 33
paste input "[EMAIL_ADDRESS][DOMAIN_NAME]"
type input "[EMAIL_ADDRESS][DOMAIN_NAME]"
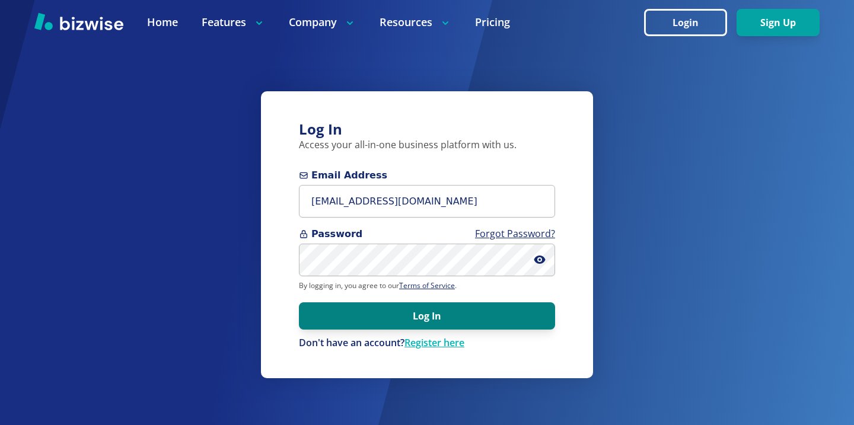
click at [436, 321] on button "Log In" at bounding box center [427, 315] width 256 height 27
